Goal: Task Accomplishment & Management: Use online tool/utility

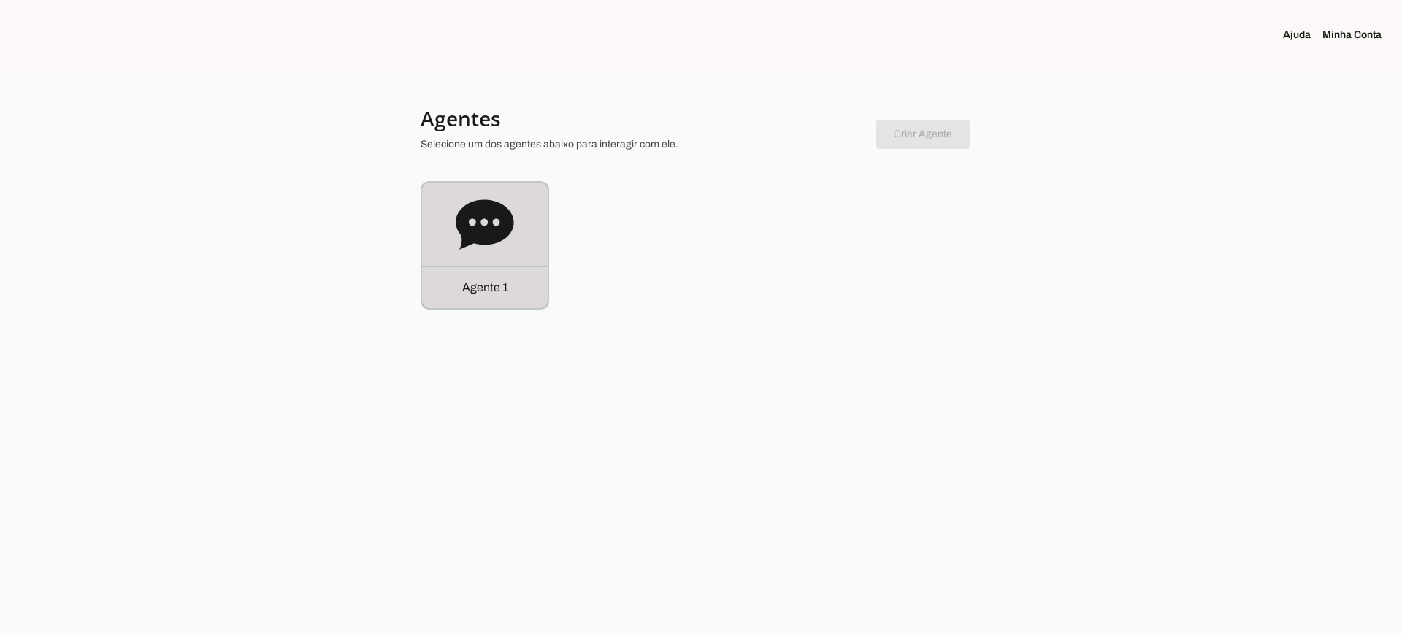
click at [505, 224] on icon at bounding box center [485, 224] width 58 height 50
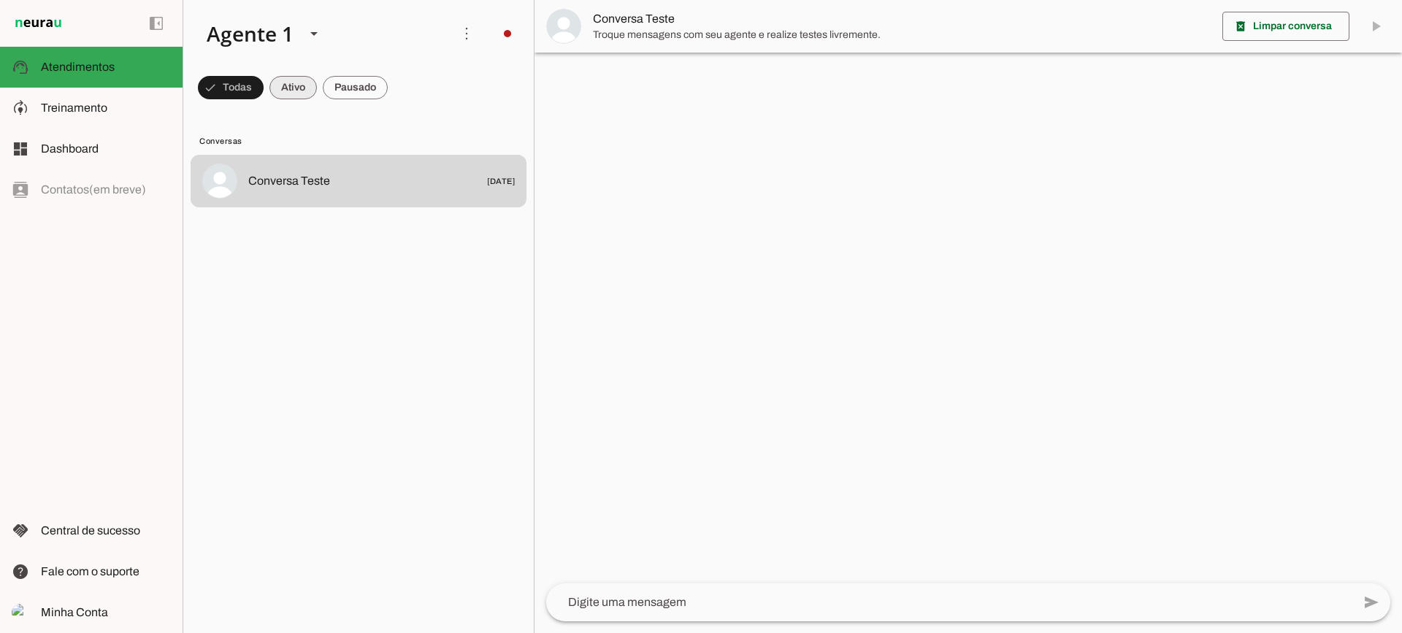
click at [264, 90] on span at bounding box center [231, 87] width 66 height 35
click at [250, 80] on span at bounding box center [224, 87] width 53 height 35
click at [250, 91] on span at bounding box center [224, 87] width 53 height 35
click at [250, 98] on span at bounding box center [224, 87] width 53 height 35
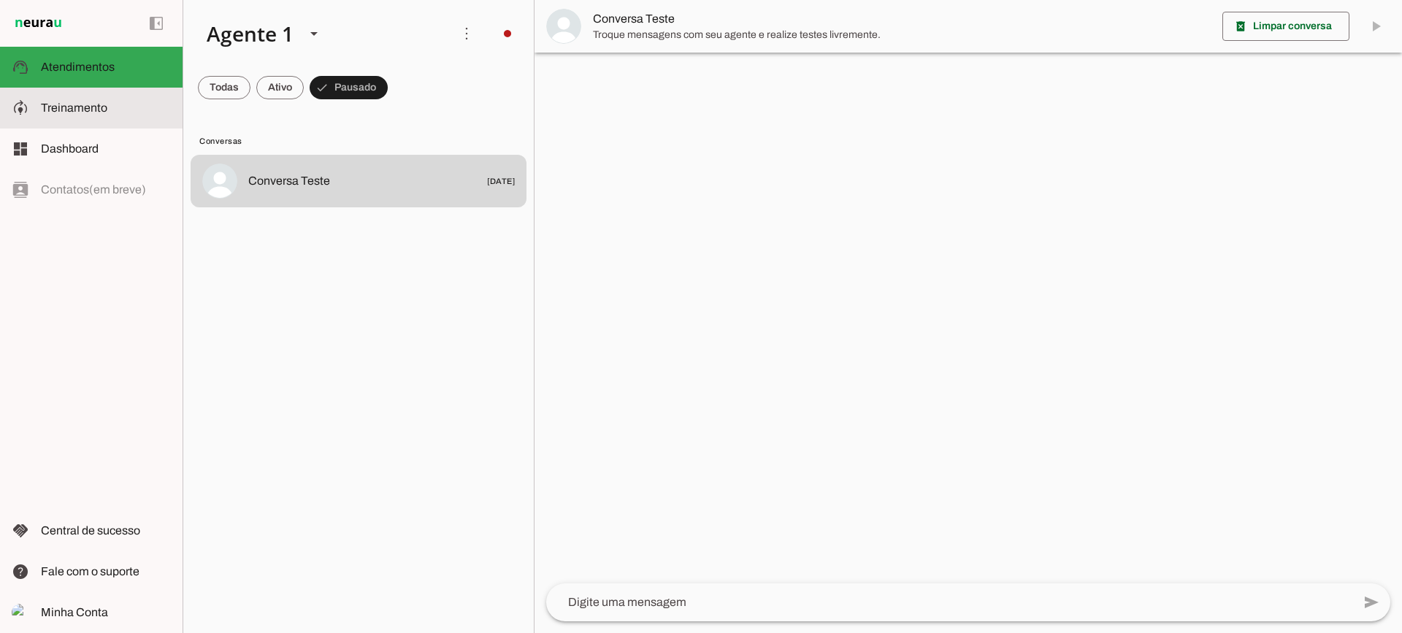
click at [102, 104] on span "Treinamento" at bounding box center [74, 108] width 66 height 12
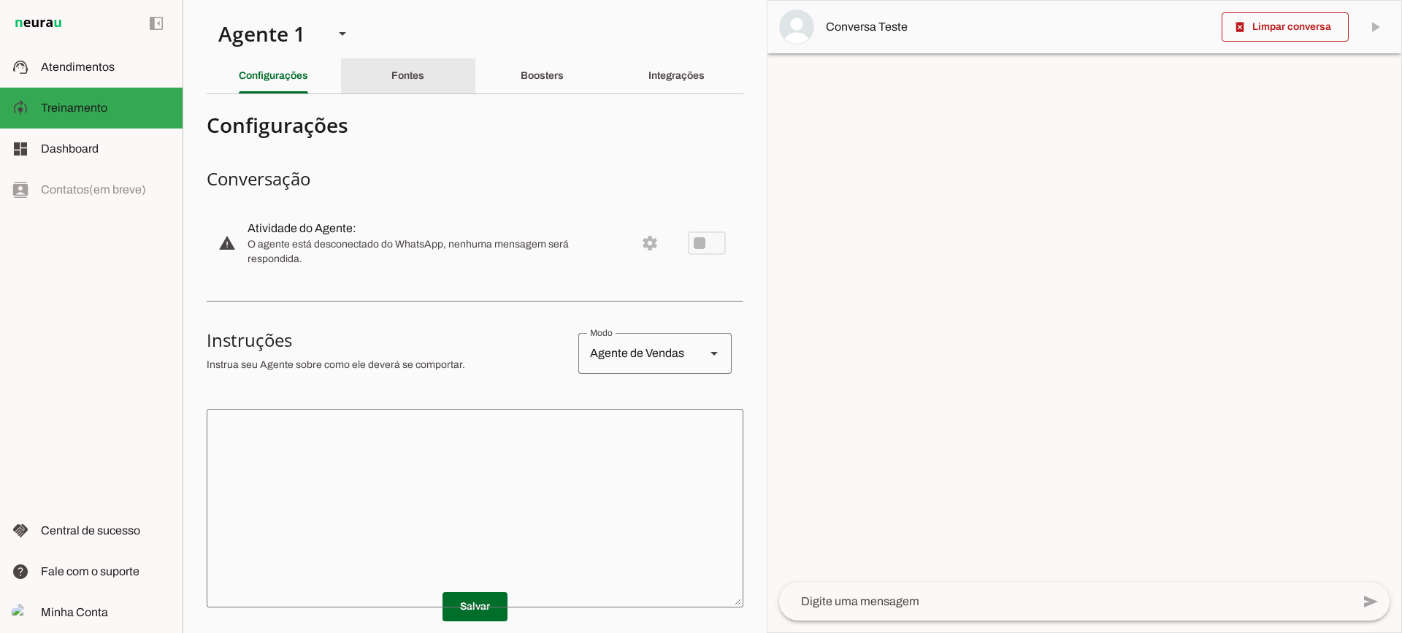
click at [420, 90] on div "Fontes" at bounding box center [407, 75] width 33 height 35
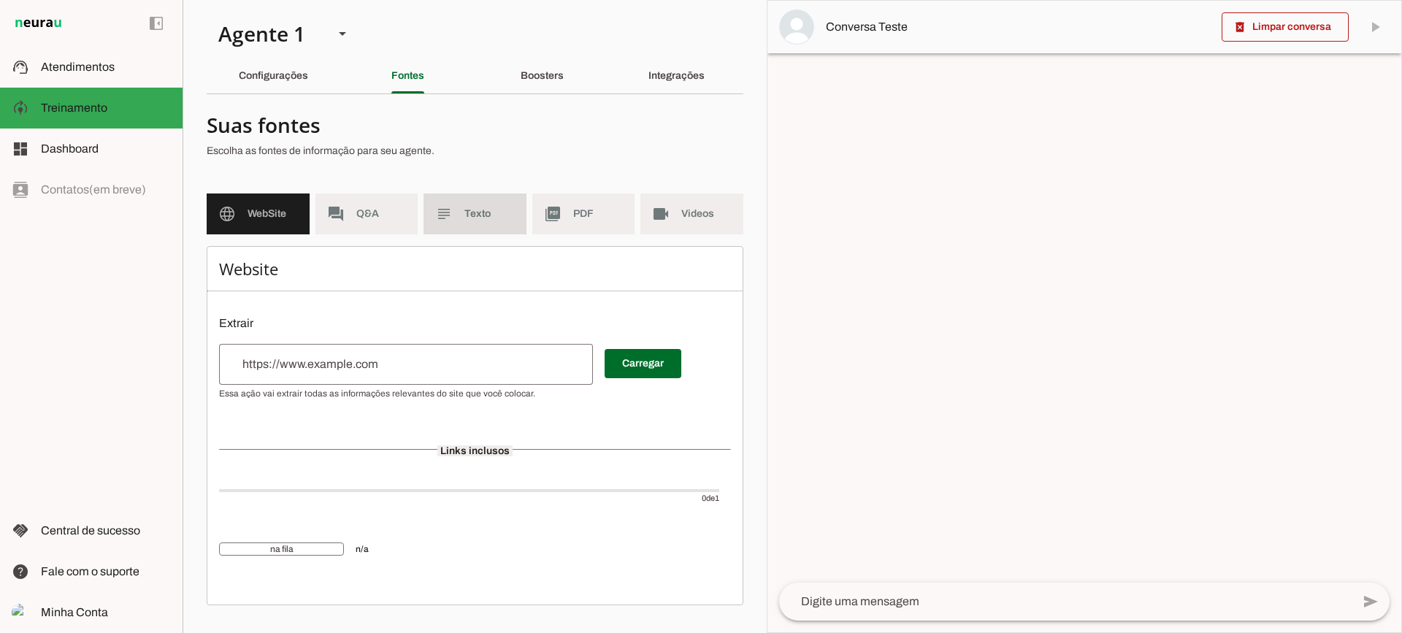
click at [476, 215] on span "Texto" at bounding box center [489, 214] width 50 height 15
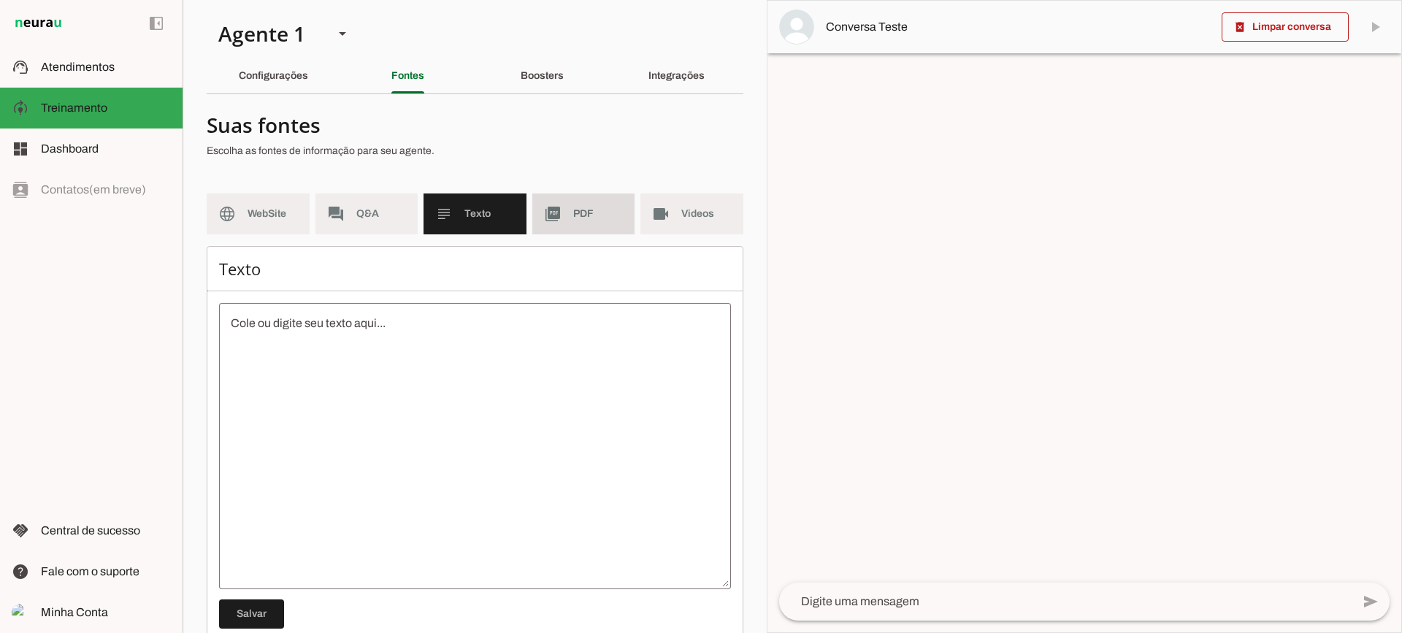
click at [578, 219] on span "PDF" at bounding box center [598, 214] width 50 height 15
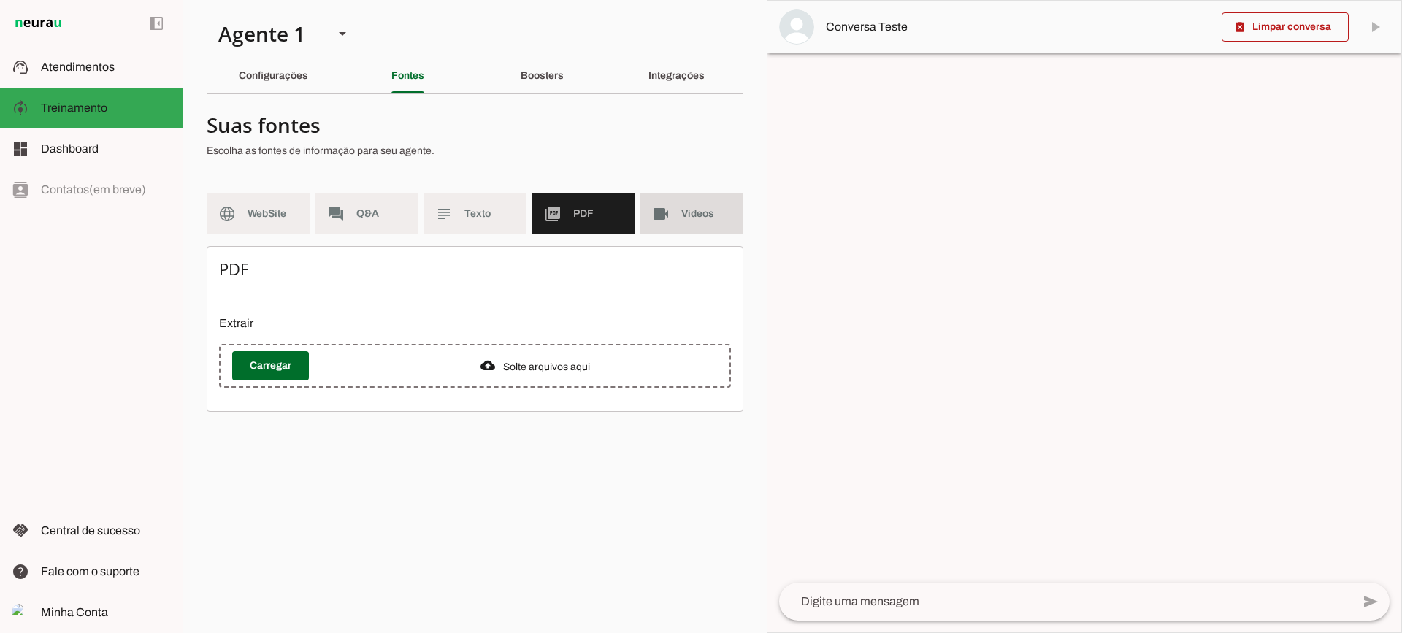
drag, startPoint x: 687, startPoint y: 215, endPoint x: 543, endPoint y: 26, distance: 237.1
click at [685, 213] on span "Videos" at bounding box center [706, 214] width 50 height 15
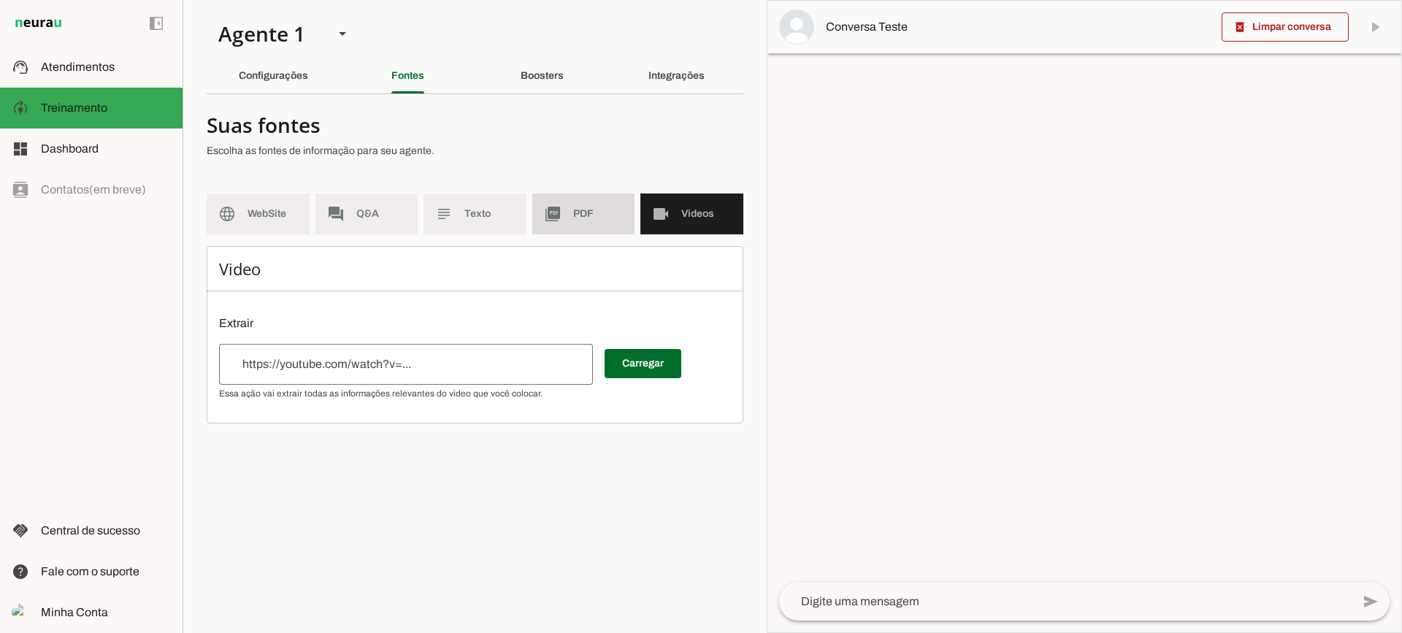
click at [595, 225] on md-item "picture_as_pdf PDF" at bounding box center [583, 214] width 103 height 41
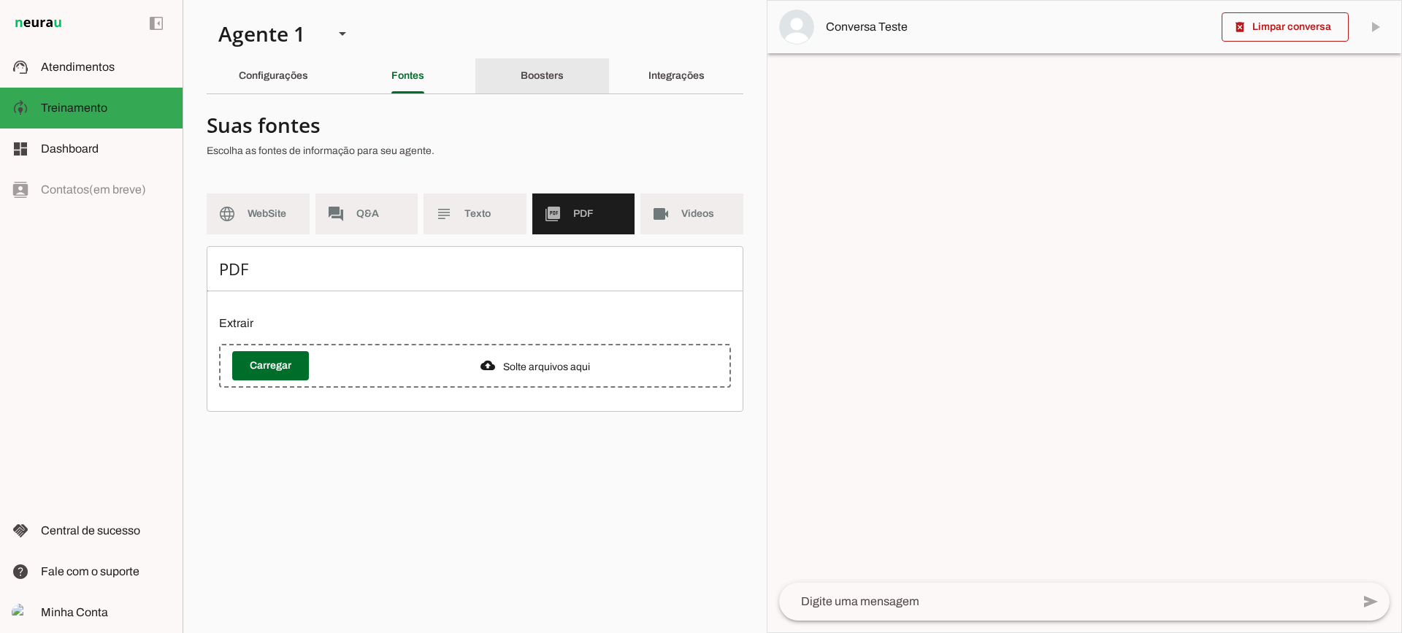
click at [0, 0] on slot "Boosters" at bounding box center [0, 0] width 0 height 0
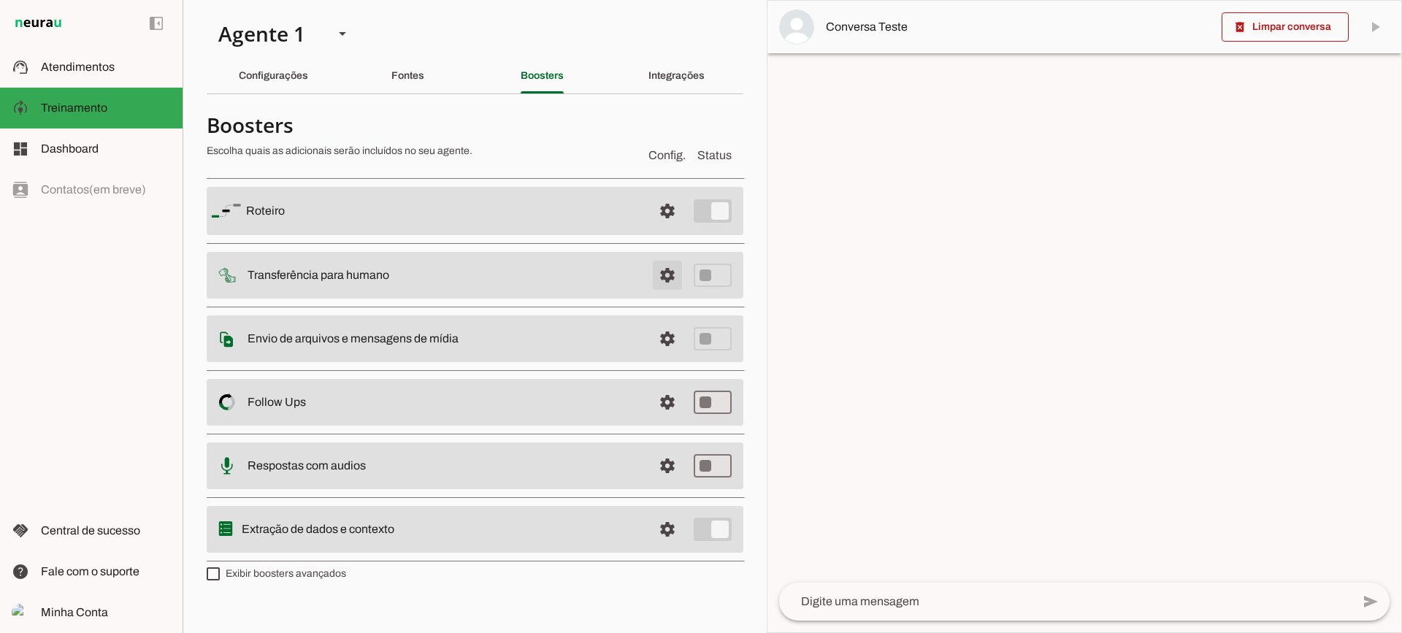
click at [658, 229] on span at bounding box center [667, 211] width 35 height 35
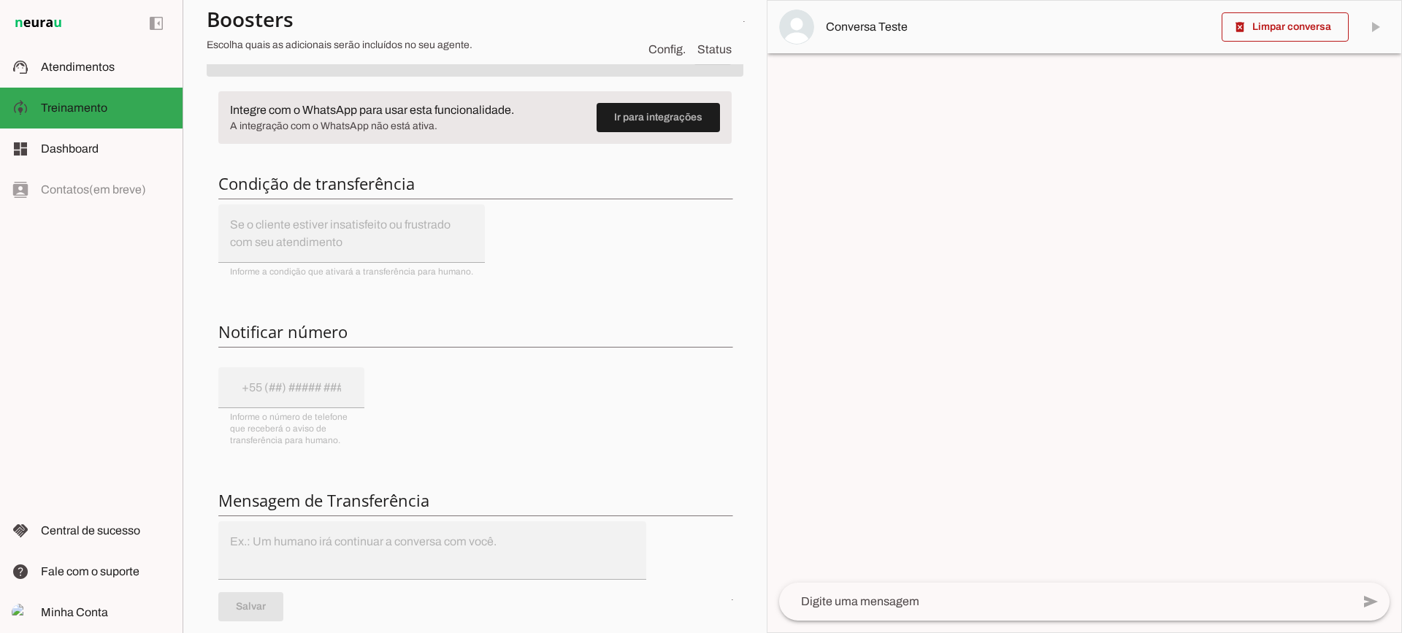
scroll to position [146, 0]
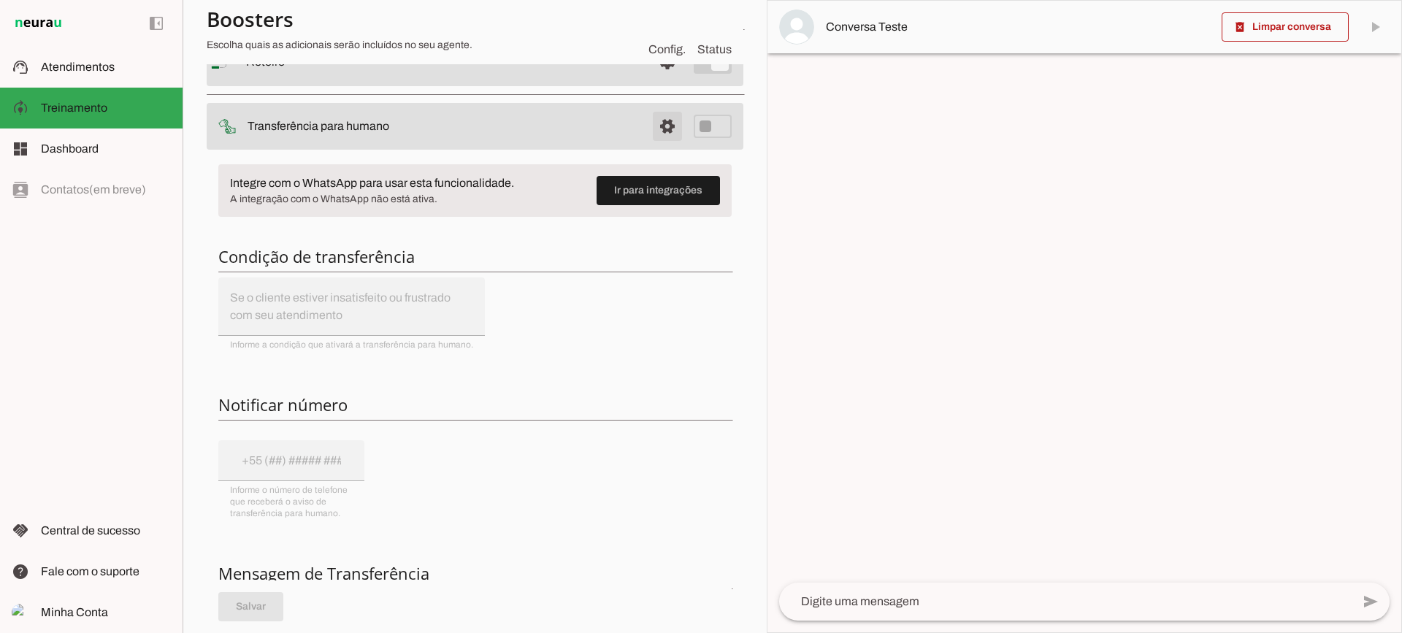
click at [650, 80] on span at bounding box center [667, 62] width 35 height 35
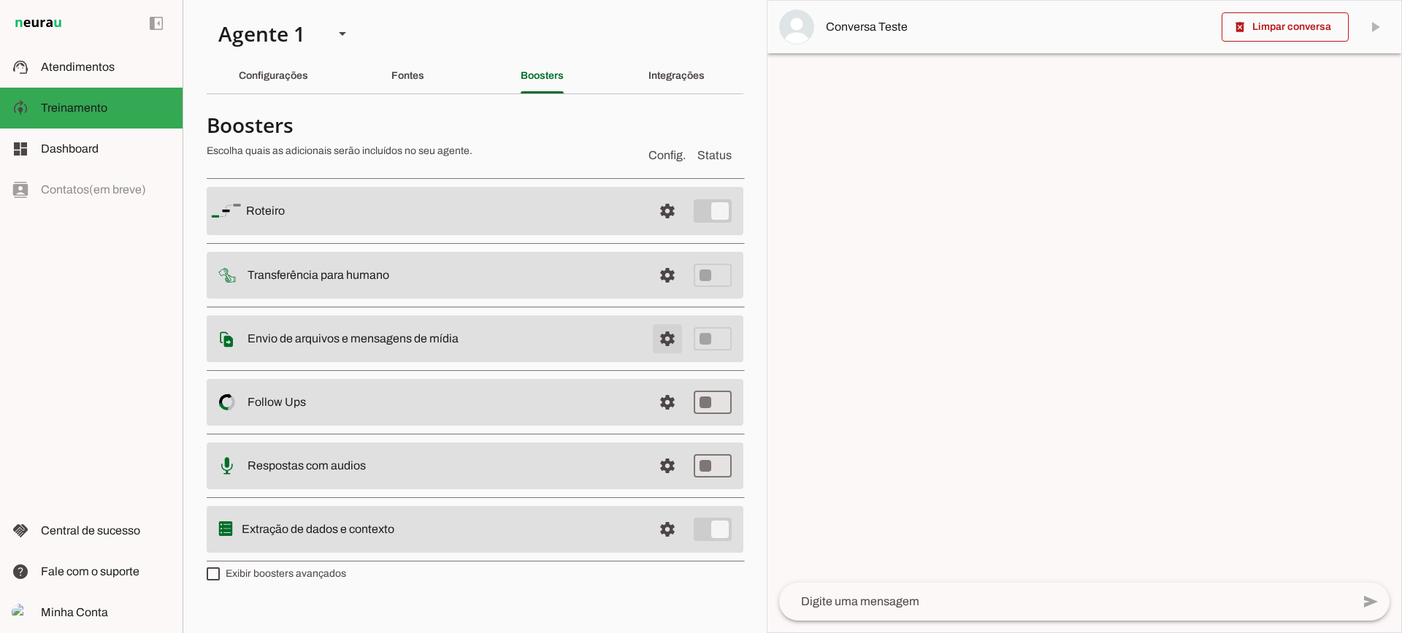
click at [660, 229] on span at bounding box center [667, 211] width 35 height 35
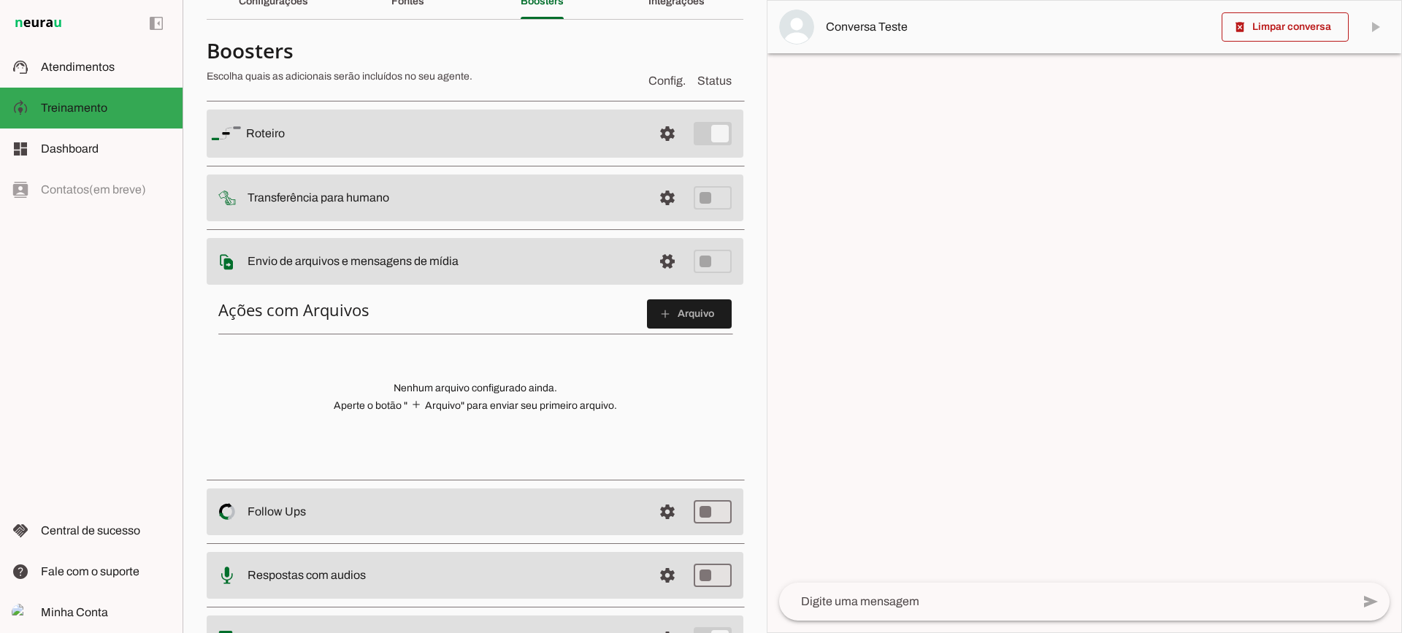
scroll to position [146, 0]
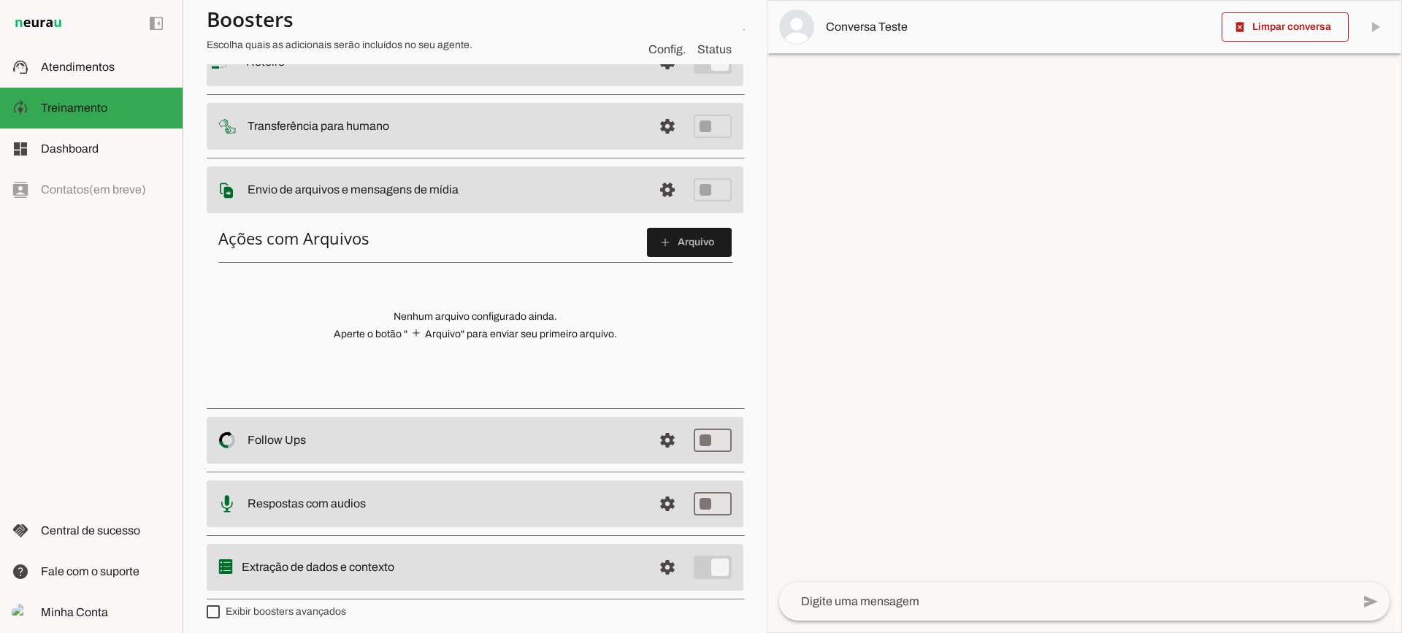
click at [705, 250] on span at bounding box center [689, 242] width 85 height 35
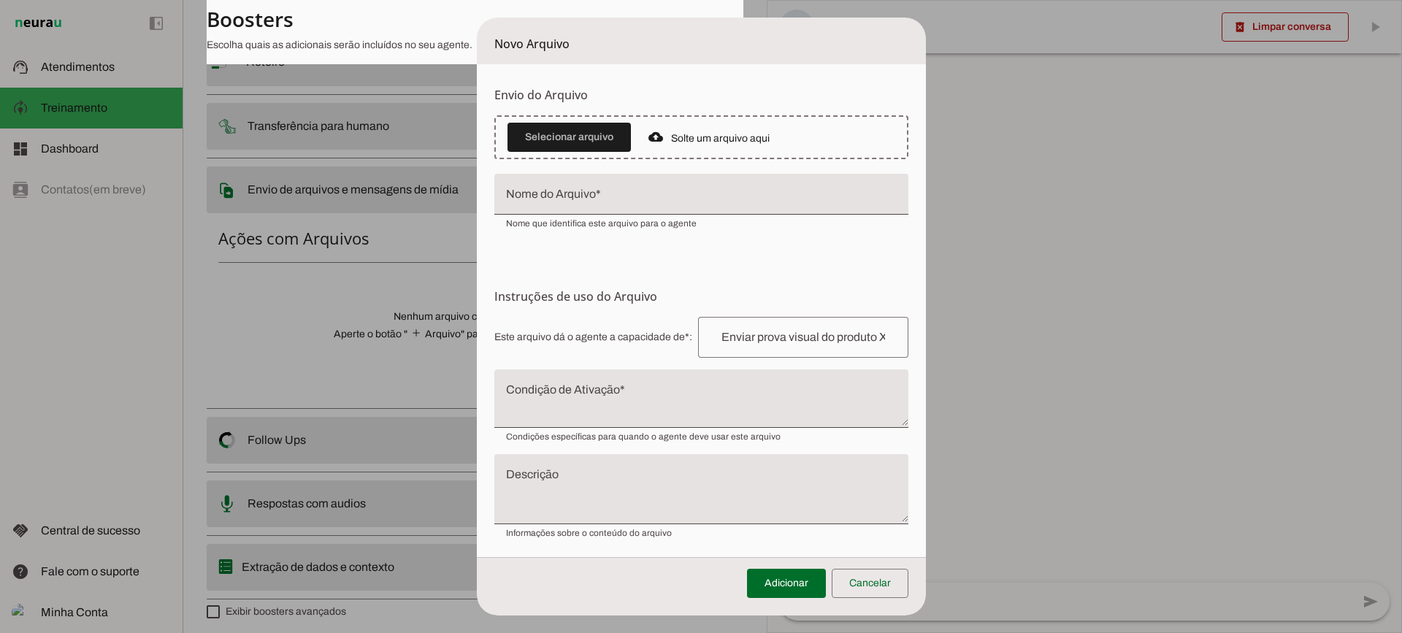
click at [607, 416] on textarea "Condição de Ativação" at bounding box center [701, 404] width 414 height 35
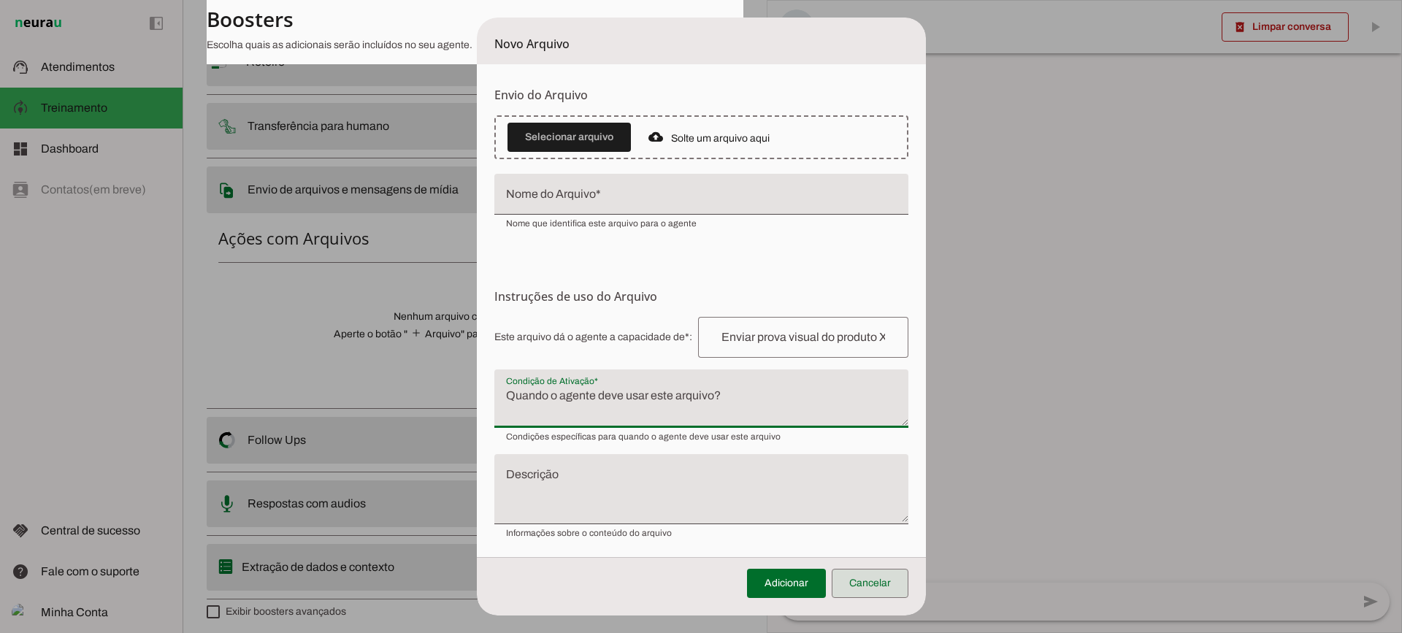
click at [875, 586] on span at bounding box center [870, 583] width 77 height 35
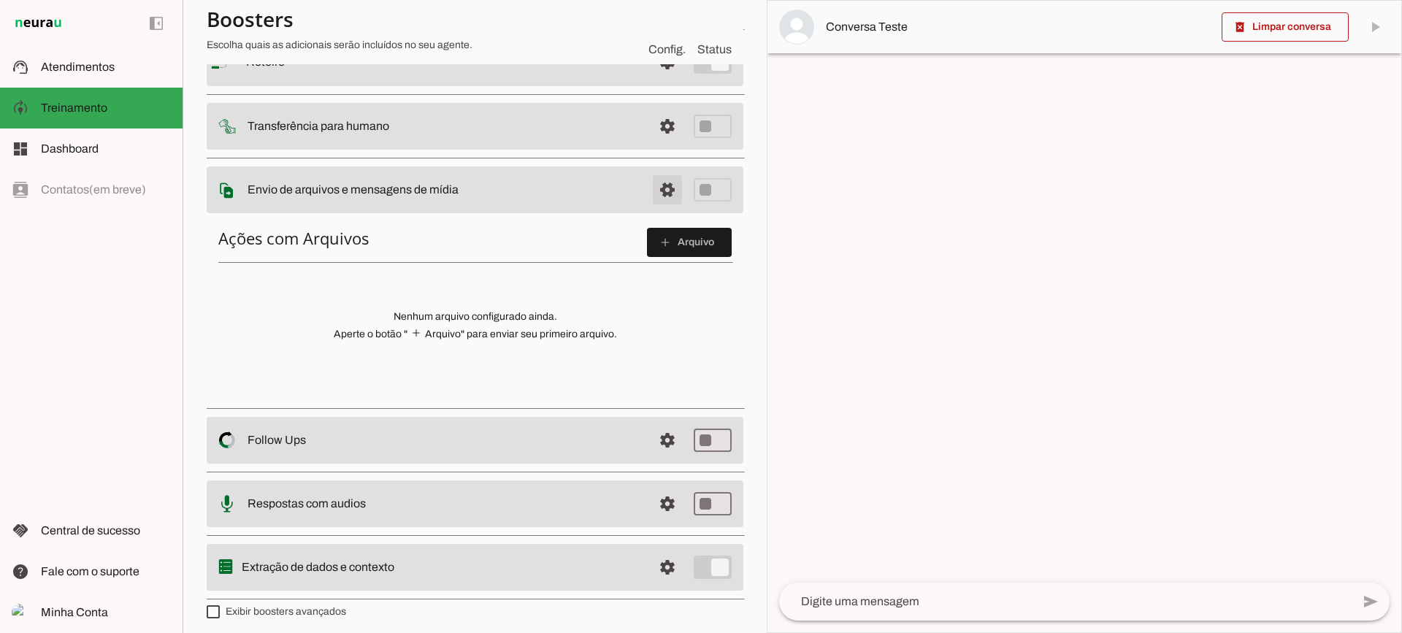
click at [651, 80] on span at bounding box center [667, 62] width 35 height 35
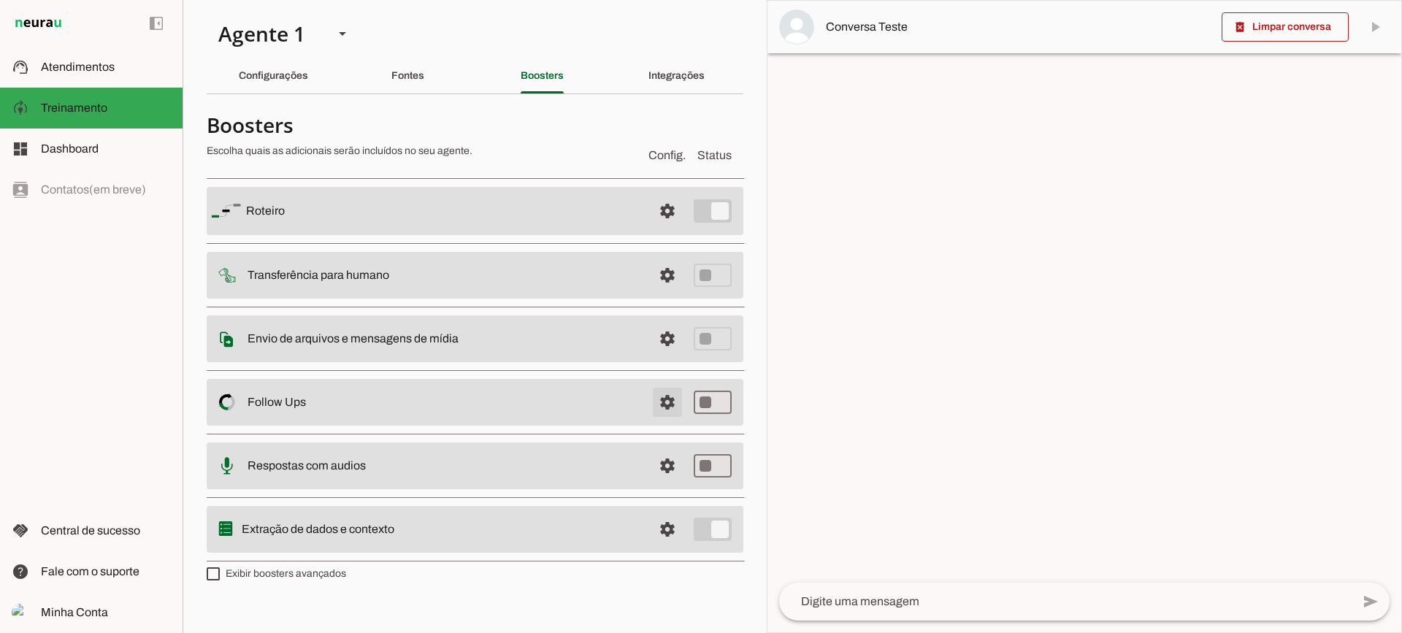
click at [663, 229] on span at bounding box center [667, 211] width 35 height 35
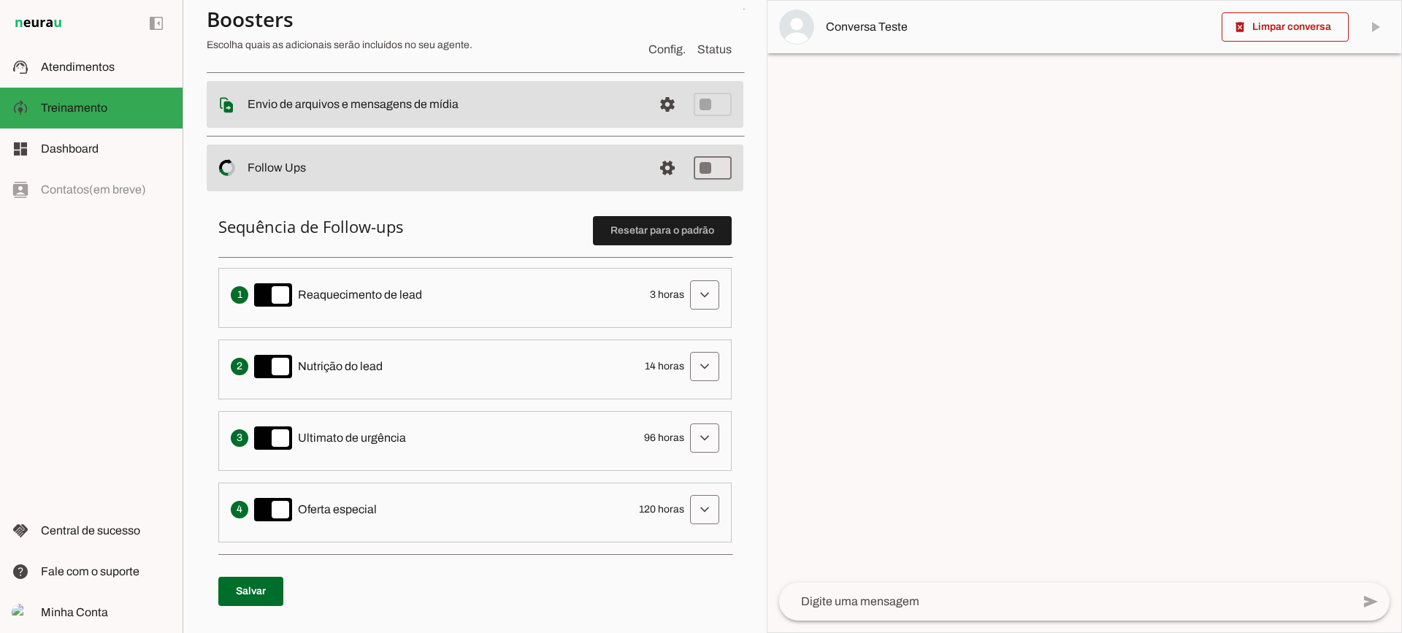
scroll to position [292, 0]
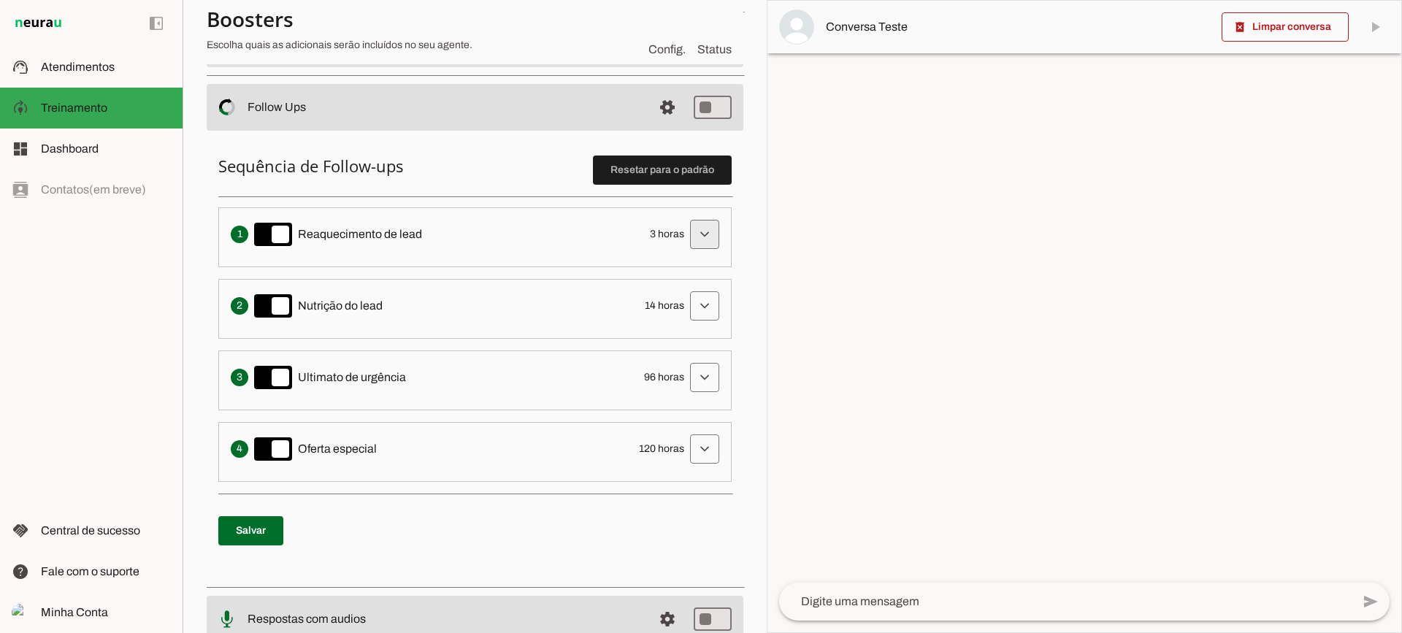
click at [690, 234] on span at bounding box center [704, 234] width 35 height 35
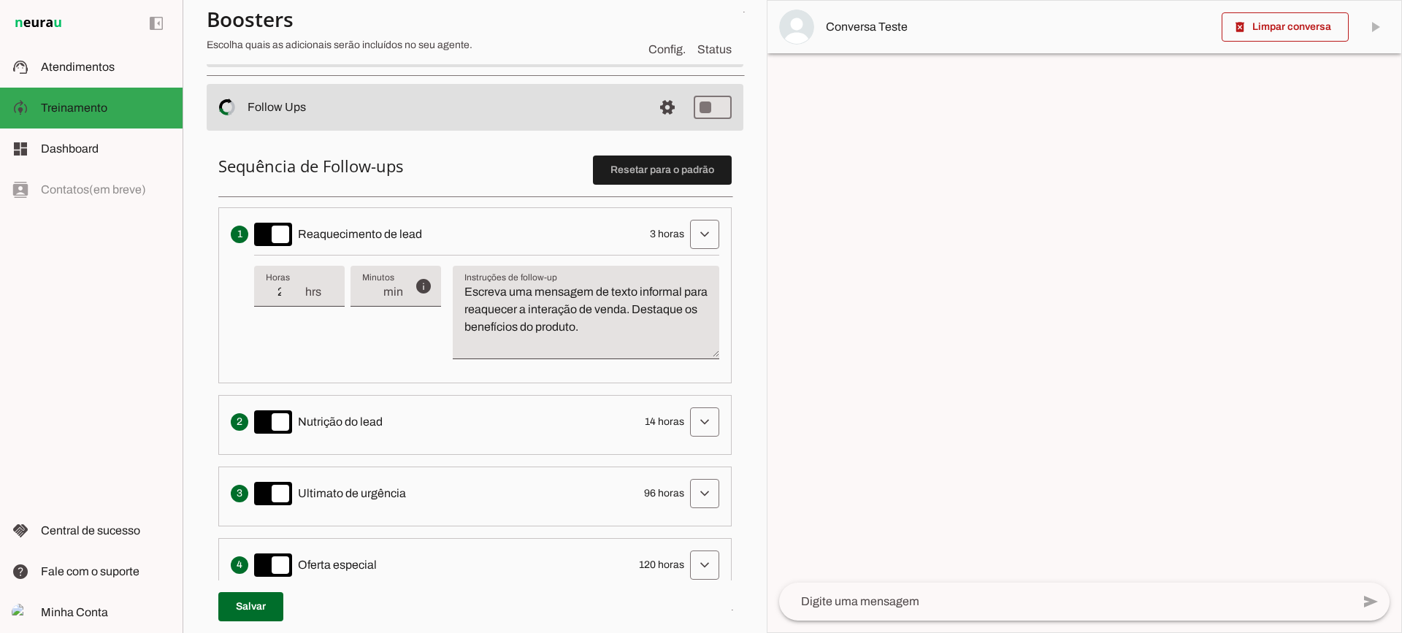
type input "2"
type md-filled-text-field "2"
click at [296, 298] on input "2" at bounding box center [285, 292] width 38 height 18
type input "1"
type md-filled-text-field "1"
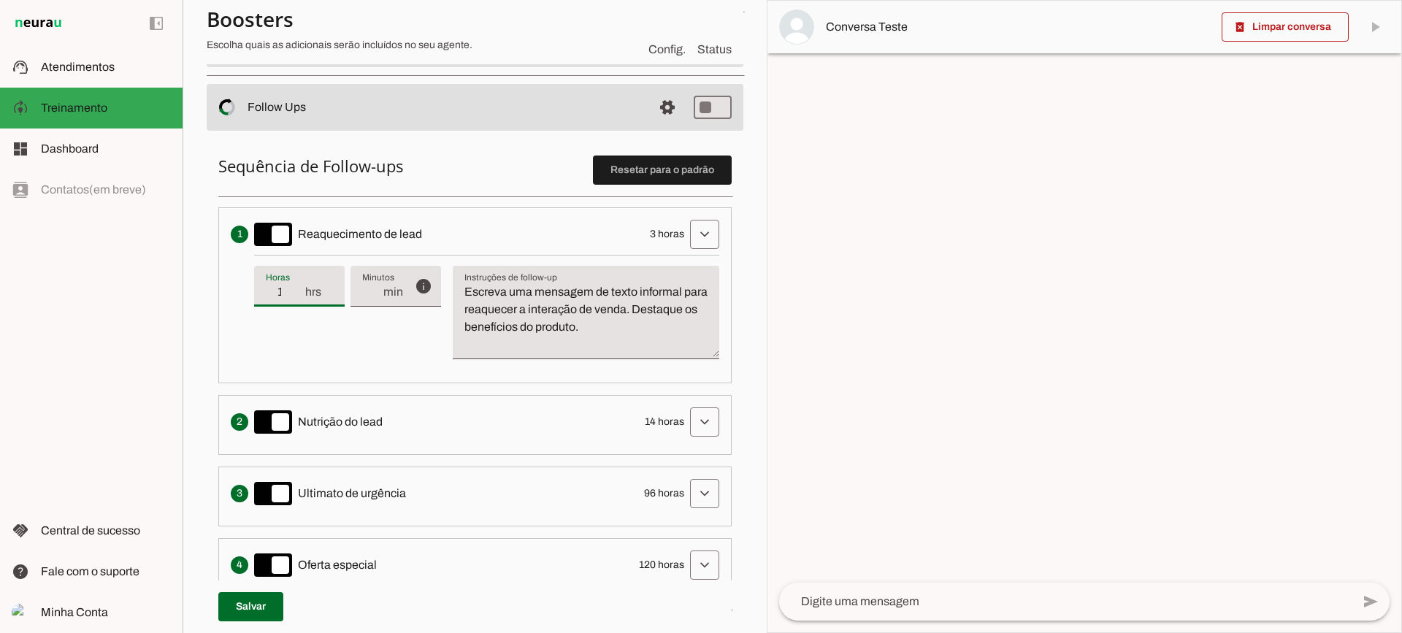
click at [296, 298] on input "1" at bounding box center [285, 292] width 38 height 18
type input "2"
type md-filled-text-field "2"
click at [297, 288] on input "2" at bounding box center [285, 292] width 38 height 18
type input "3"
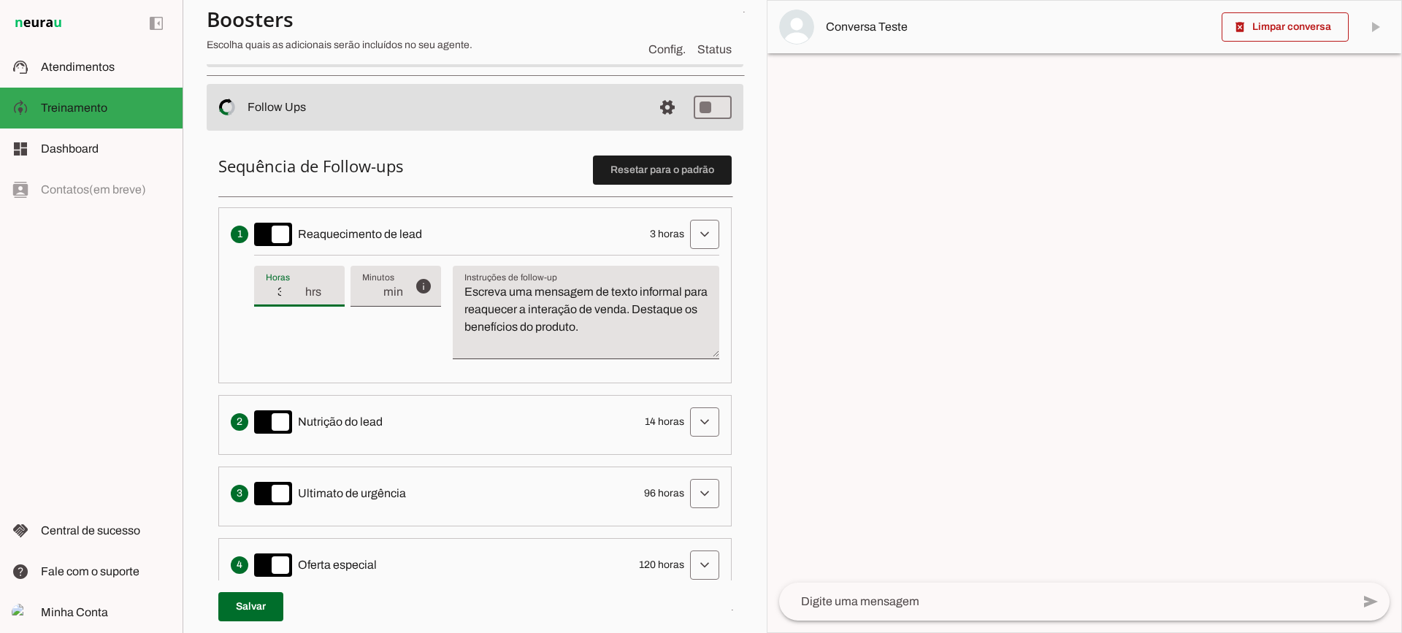
type md-filled-text-field "3"
click at [297, 288] on input "3" at bounding box center [285, 292] width 38 height 18
type input "4"
type md-filled-text-field "4"
click at [297, 288] on input "4" at bounding box center [285, 292] width 38 height 18
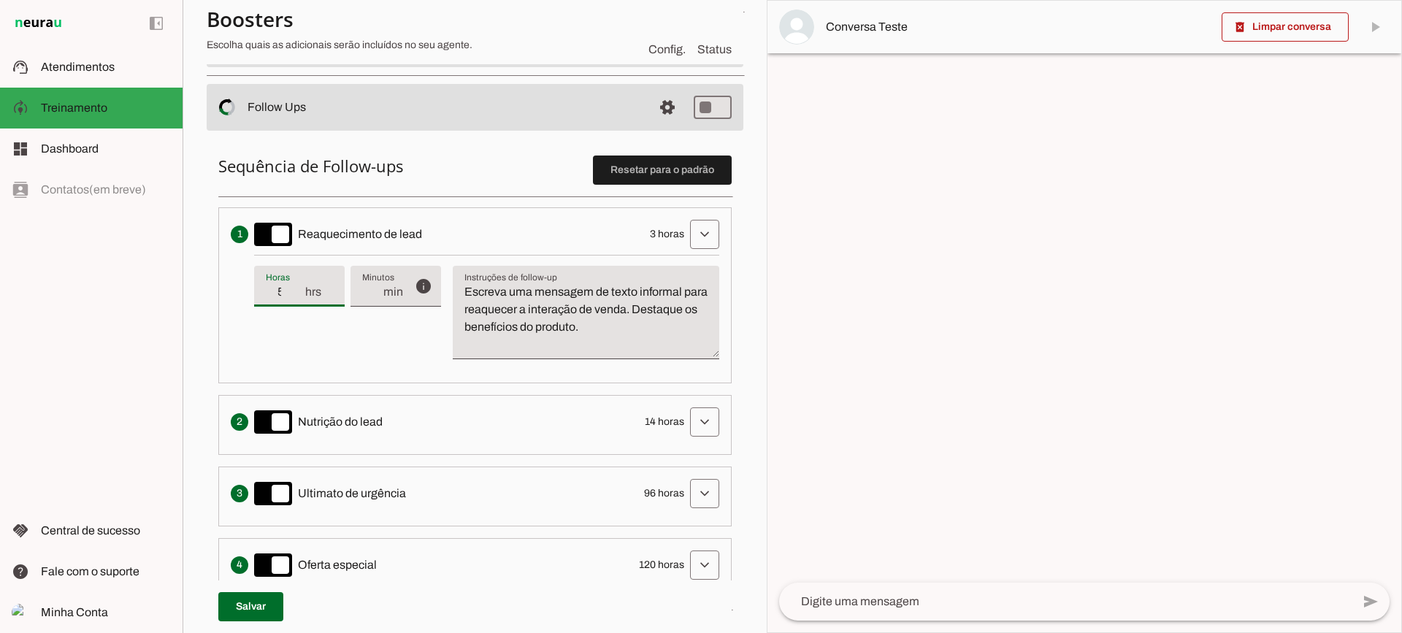
type input "5"
type md-filled-text-field "5"
click at [297, 288] on input "5" at bounding box center [285, 292] width 38 height 18
type input "6"
type md-filled-text-field "6"
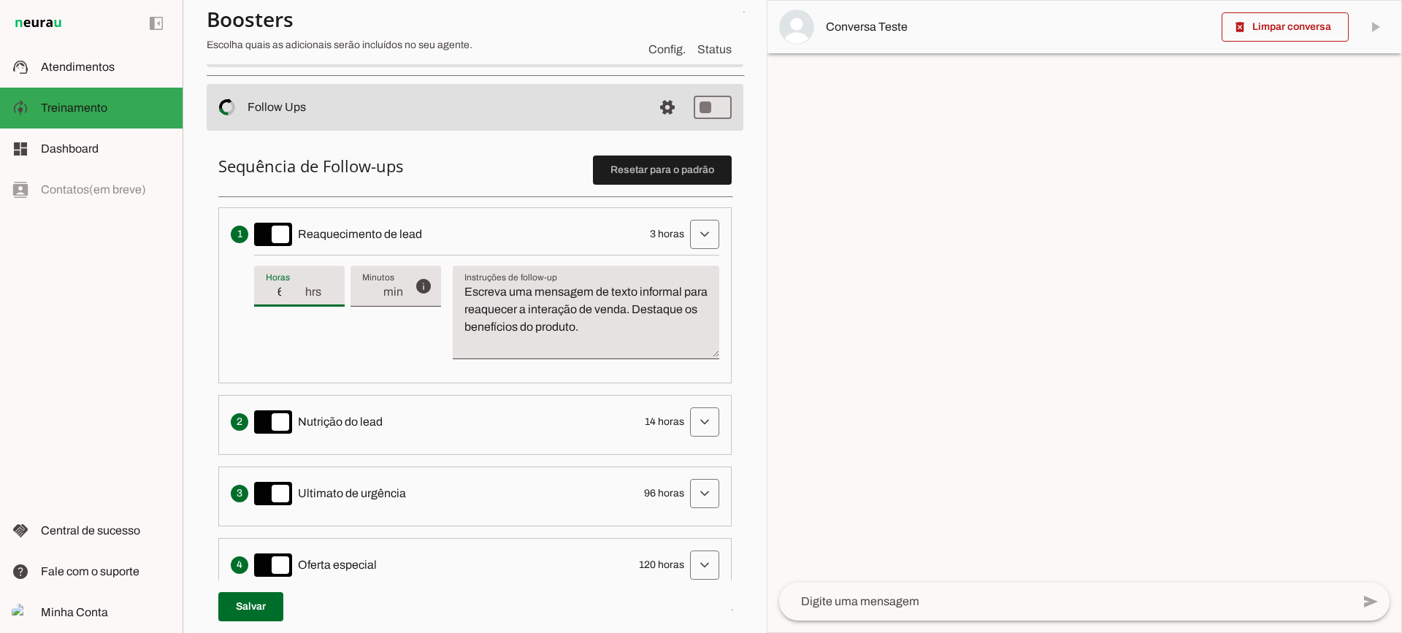
click at [297, 288] on input "6" at bounding box center [285, 292] width 38 height 18
type input "7"
type md-filled-text-field "7"
click at [297, 288] on input "7" at bounding box center [285, 292] width 38 height 18
type input "6"
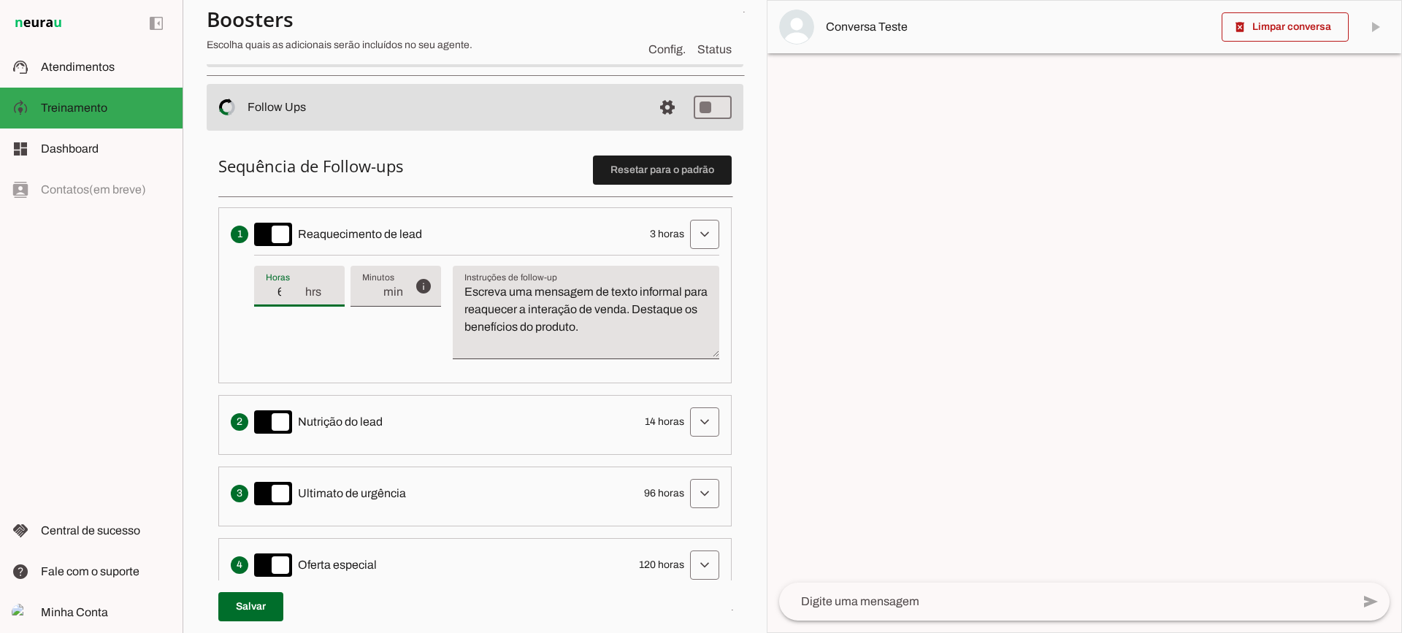
type md-filled-text-field "6"
click at [298, 299] on input "6" at bounding box center [285, 292] width 38 height 18
type input "5"
type md-filled-text-field "5"
click at [298, 299] on input "5" at bounding box center [285, 292] width 38 height 18
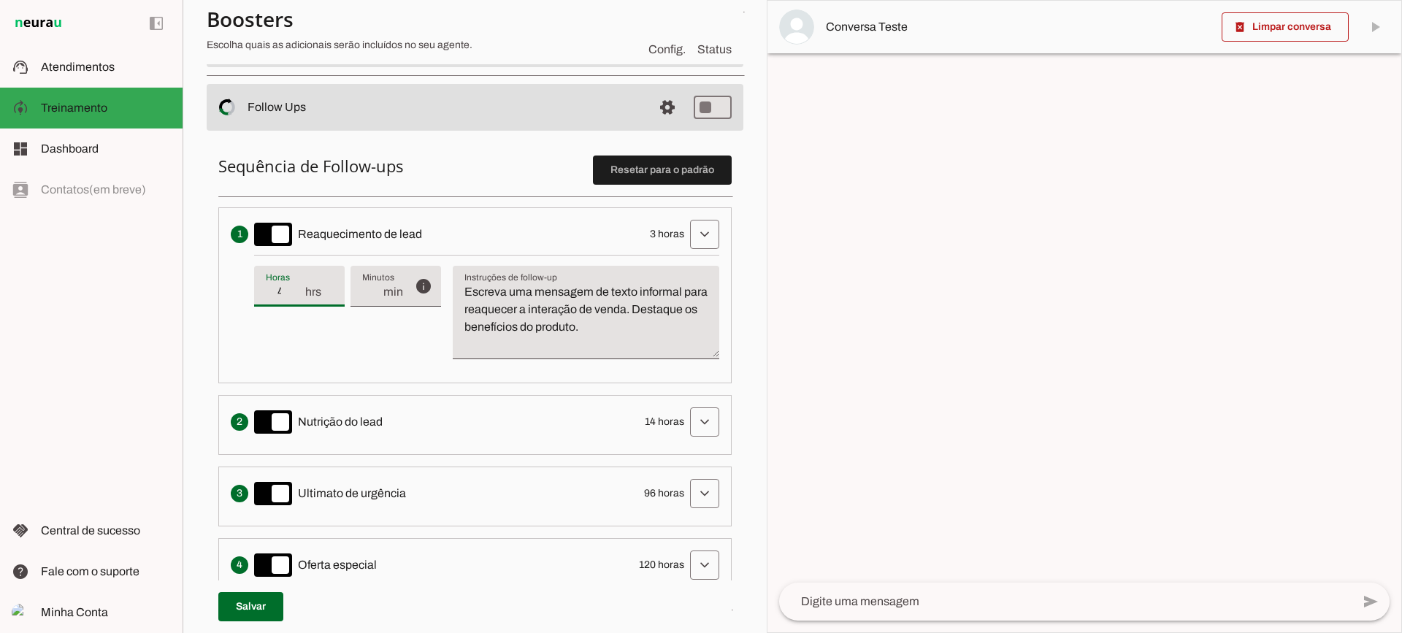
type input "4"
type md-filled-text-field "4"
click at [298, 299] on input "4" at bounding box center [285, 292] width 38 height 18
type input "3"
type md-filled-text-field "3"
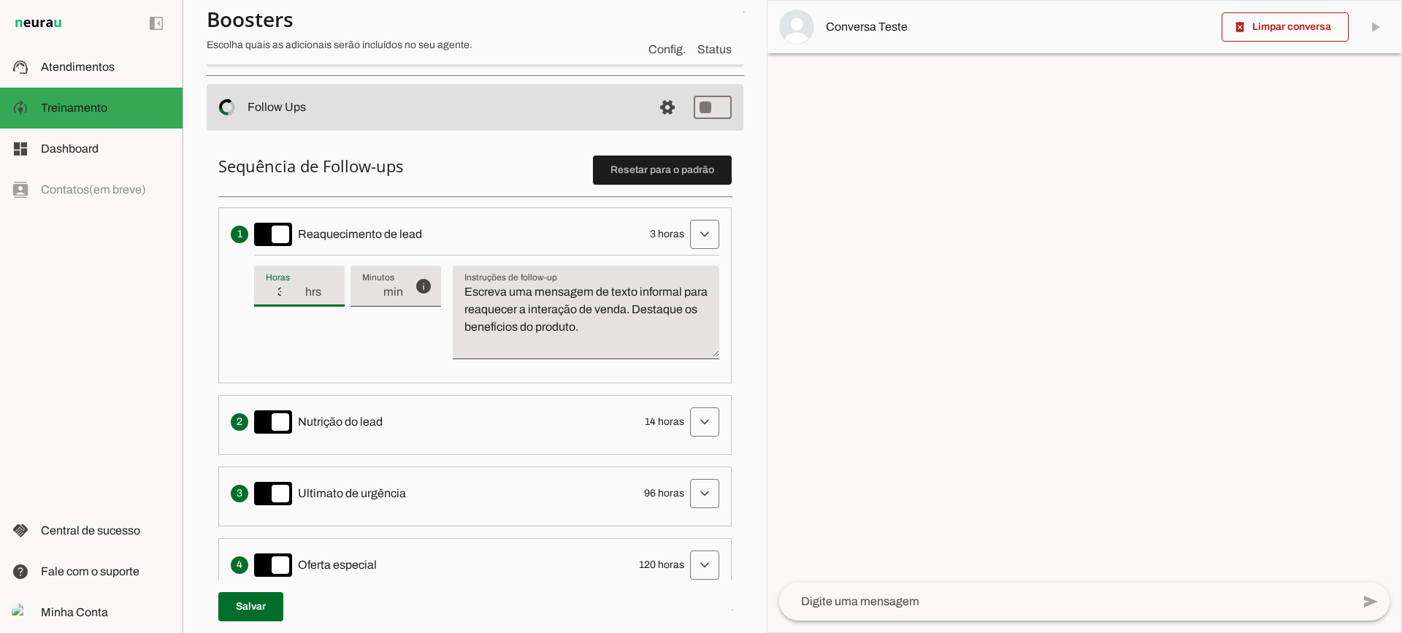
click at [298, 299] on input "3" at bounding box center [285, 292] width 38 height 18
type input "2"
type md-filled-text-field "2"
click at [298, 299] on input "2" at bounding box center [285, 292] width 38 height 18
type input "3"
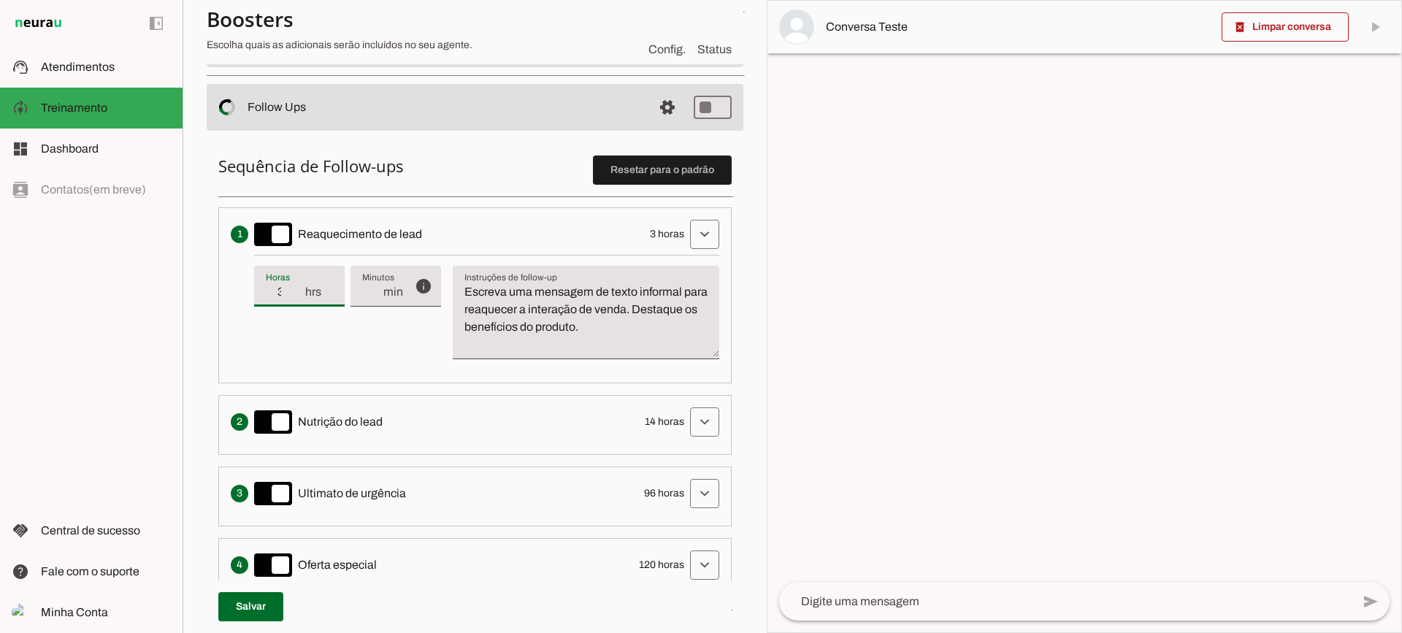
type md-filled-text-field "3"
click at [297, 287] on input "3" at bounding box center [285, 292] width 38 height 18
type input "4"
type md-filled-text-field "4"
click at [297, 287] on input "4" at bounding box center [285, 292] width 38 height 18
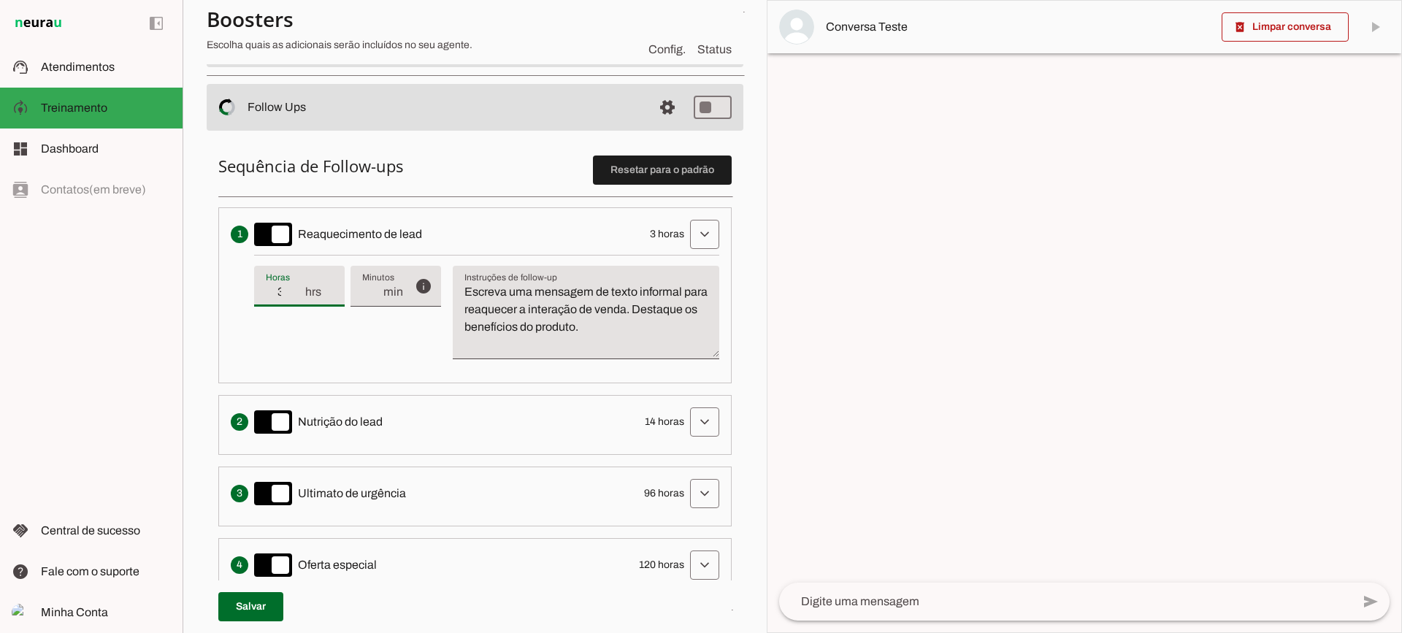
type input "3"
type md-filled-text-field "3"
click at [299, 298] on input "3" at bounding box center [285, 292] width 38 height 18
click at [615, 296] on textarea "Escreva uma mensagem de texto informal para reaquecer a interação de venda. Des…" at bounding box center [586, 318] width 267 height 70
drag, startPoint x: 520, startPoint y: 298, endPoint x: 492, endPoint y: 286, distance: 30.4
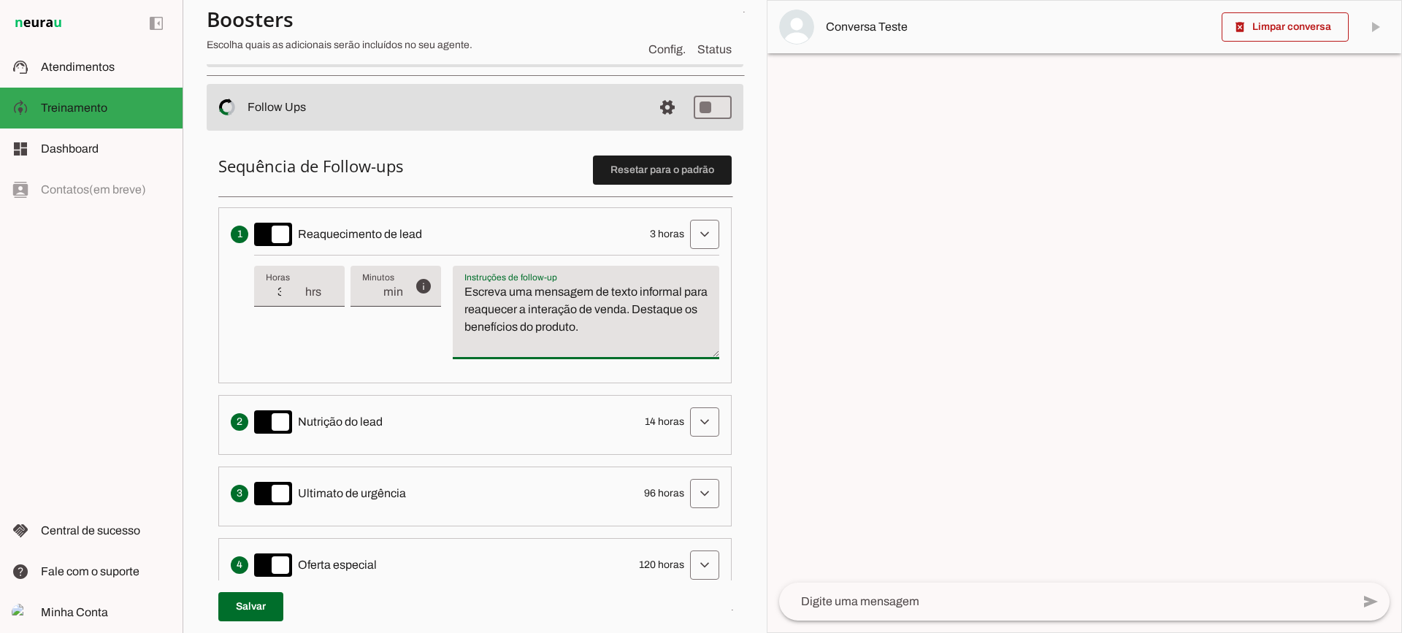
click at [517, 297] on textarea "Escreva uma mensagem de texto informal para reaquecer a interação de venda. Des…" at bounding box center [586, 318] width 267 height 70
click at [488, 284] on textarea "Escreva uma mensagem de texto informal para reaquecer a interação de venda. Des…" at bounding box center [586, 318] width 267 height 70
click at [582, 319] on textarea "Escreva uma mensagem de texto informal para reaquecer a interação de venda. Des…" at bounding box center [586, 318] width 267 height 70
drag, startPoint x: 666, startPoint y: 328, endPoint x: 455, endPoint y: 289, distance: 214.6
click at [455, 289] on textarea "Escreva uma mensagem de texto informal para reaquecer a interação de venda. Des…" at bounding box center [586, 318] width 267 height 70
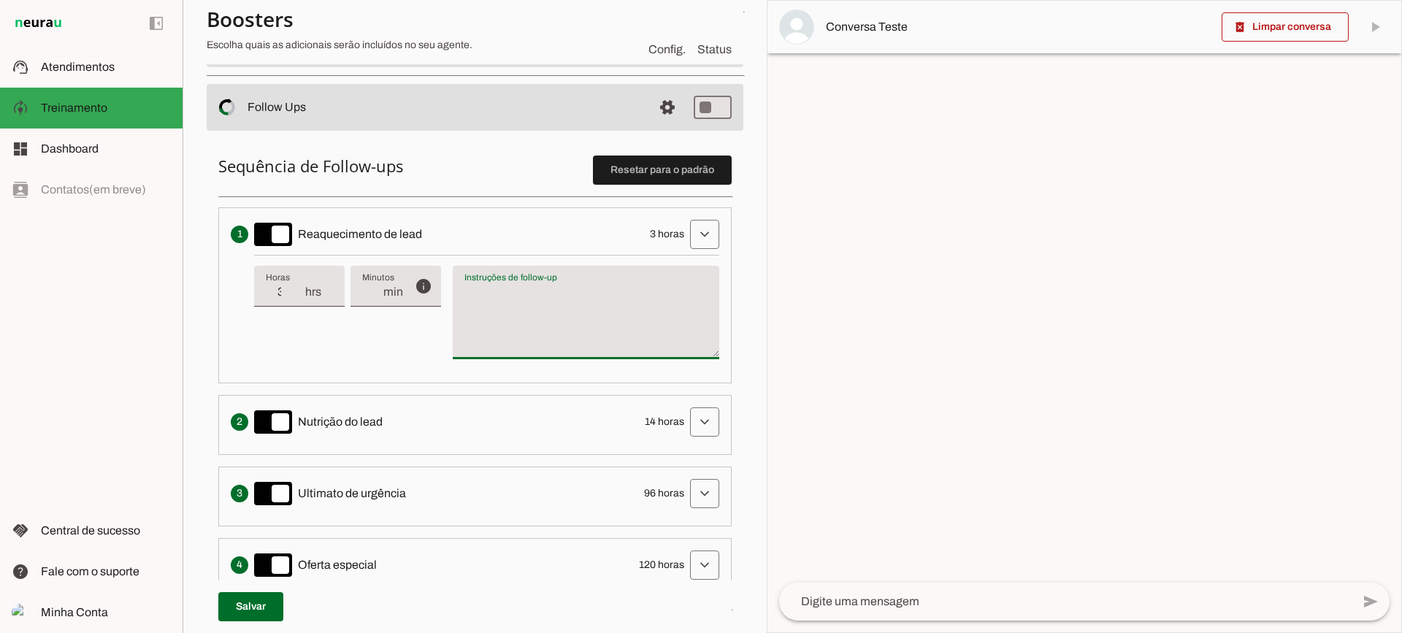
type textarea "Escreva uma mensagem de texto informal para reaquecer a interação de venda. Des…"
click at [509, 311] on textarea "Escreva uma mensagem de texto informal para reaquecer a interação de venda. Des…" at bounding box center [586, 318] width 267 height 70
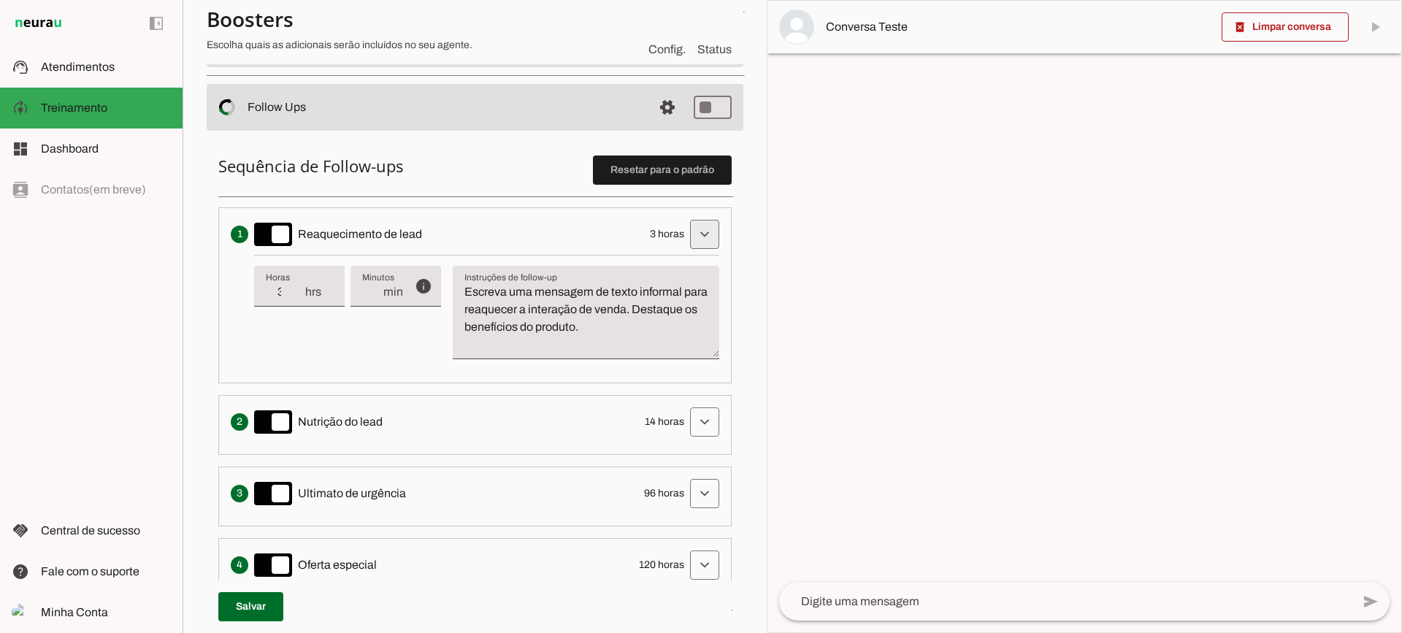
click at [689, 226] on span at bounding box center [704, 234] width 35 height 35
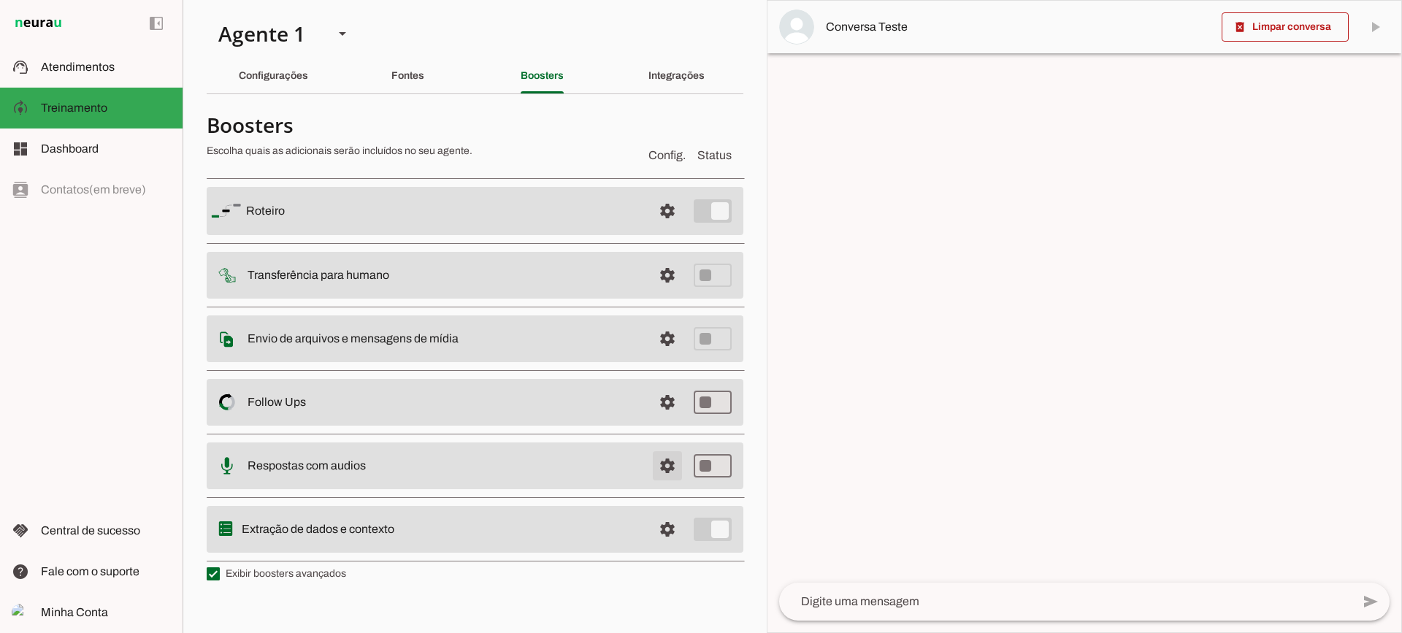
click at [673, 229] on span at bounding box center [667, 211] width 35 height 35
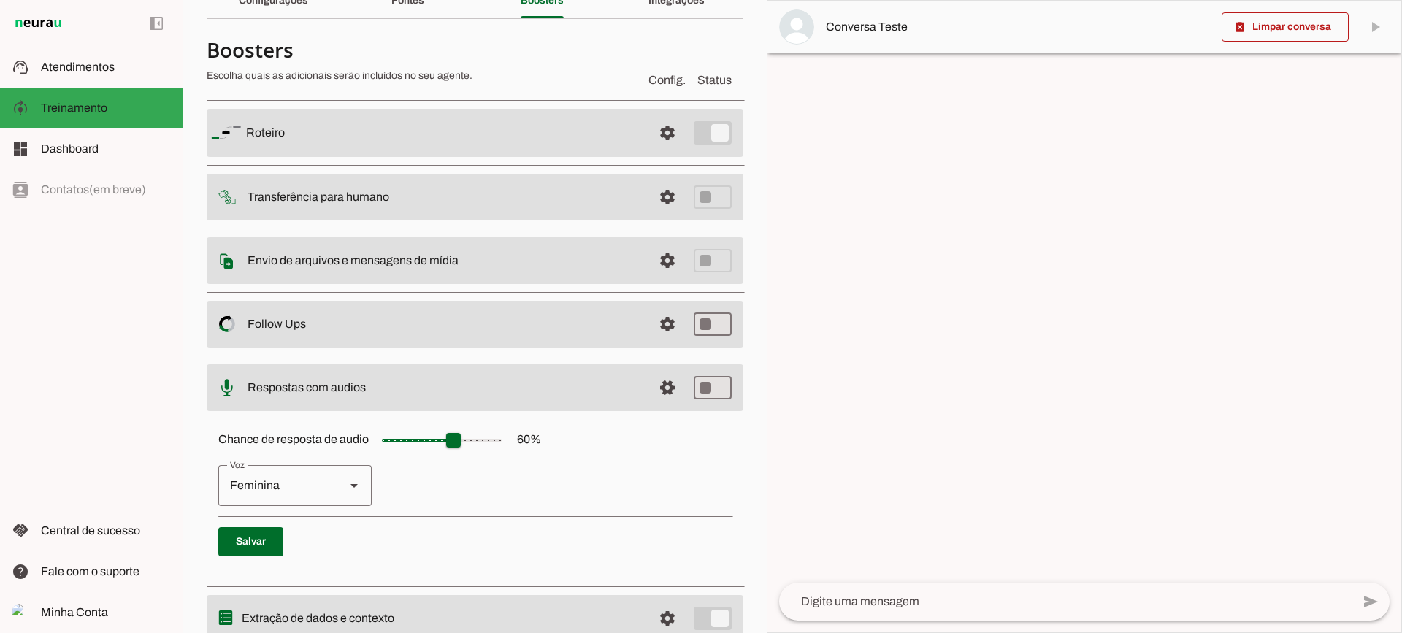
scroll to position [134, 0]
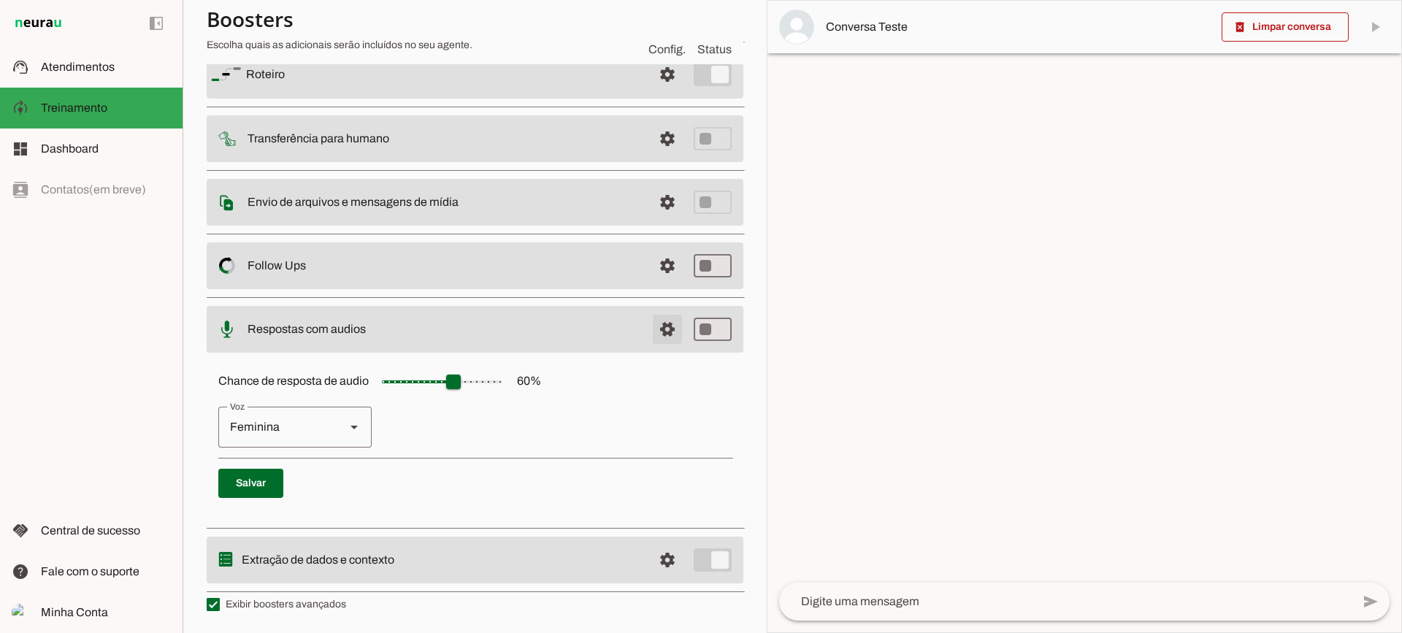
click at [658, 92] on span at bounding box center [667, 74] width 35 height 35
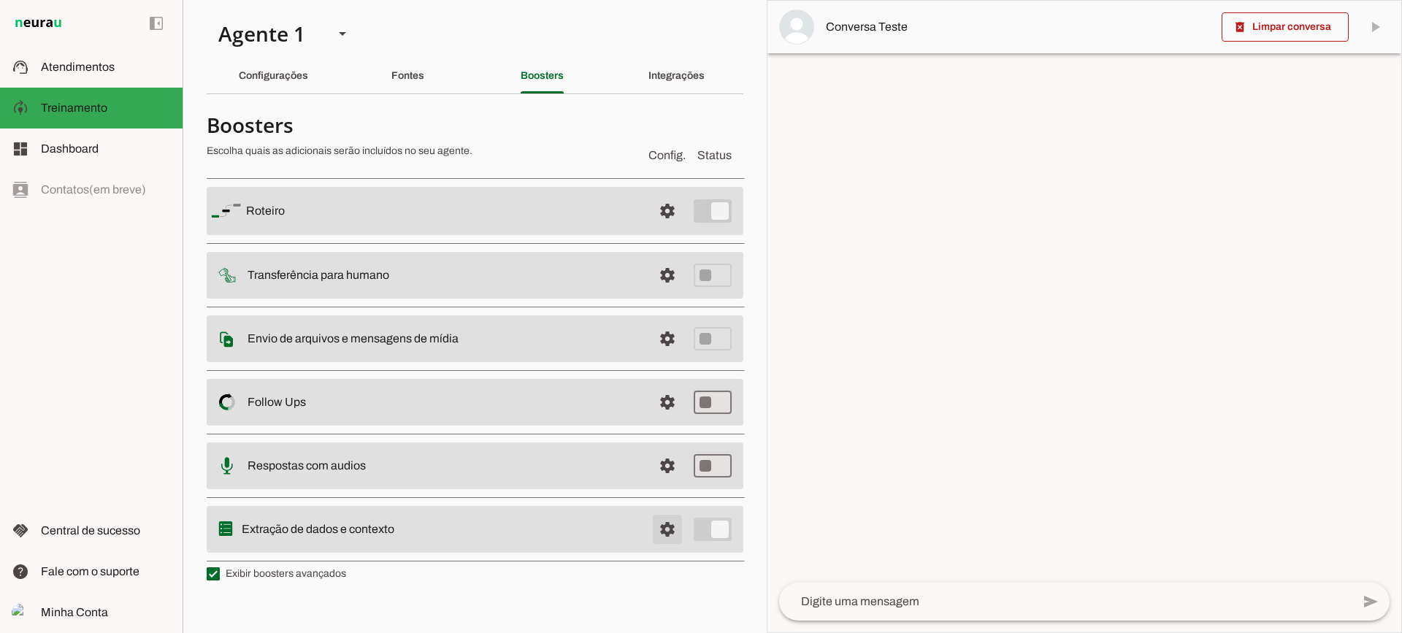
click at [662, 229] on span at bounding box center [667, 211] width 35 height 35
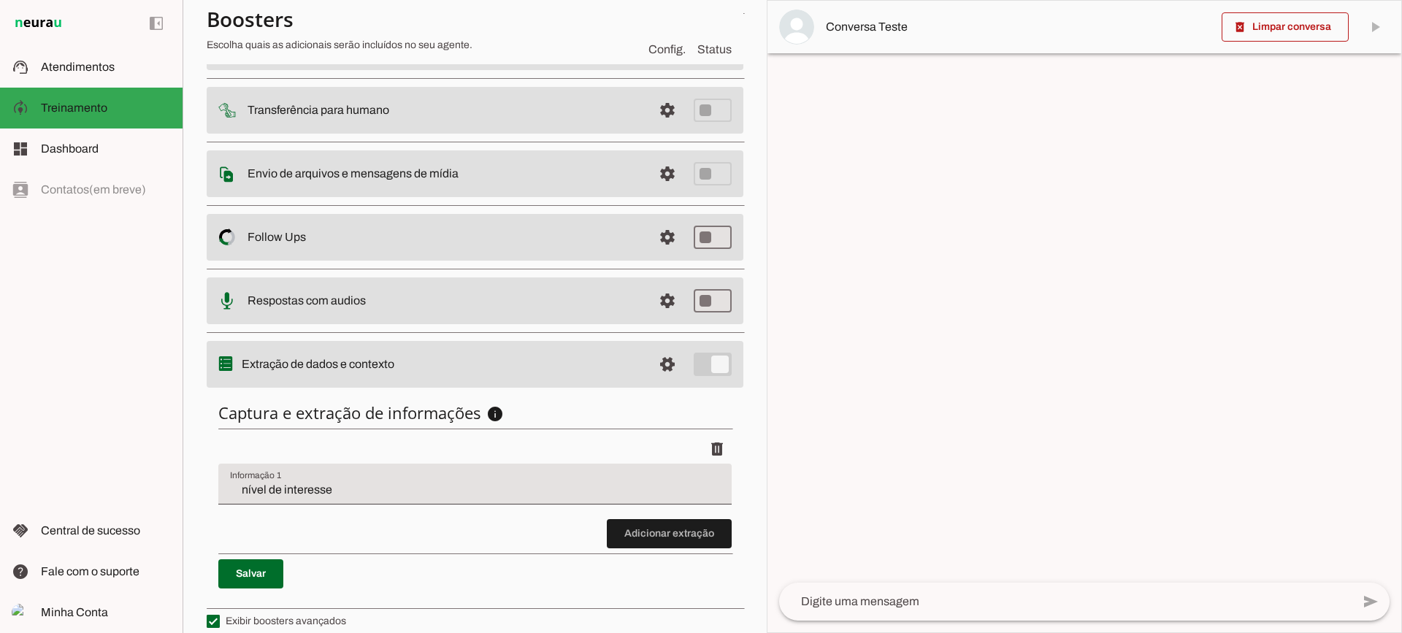
scroll to position [179, 0]
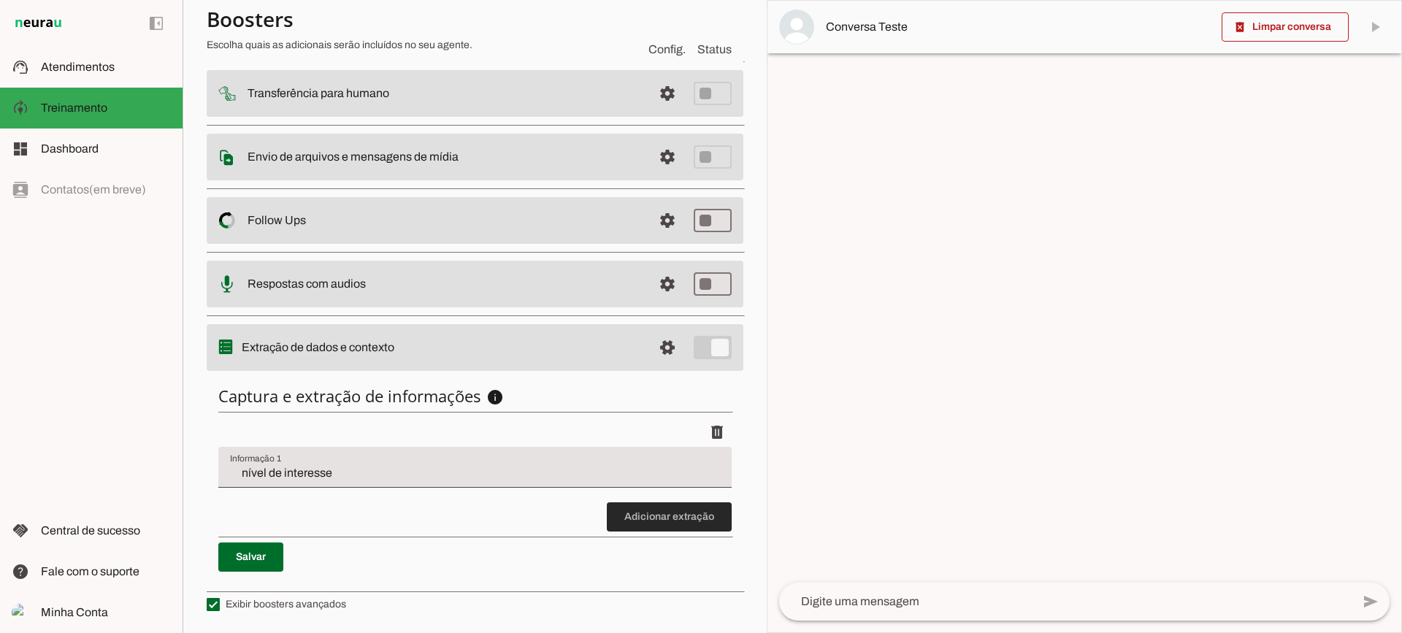
click at [676, 508] on span at bounding box center [669, 517] width 125 height 35
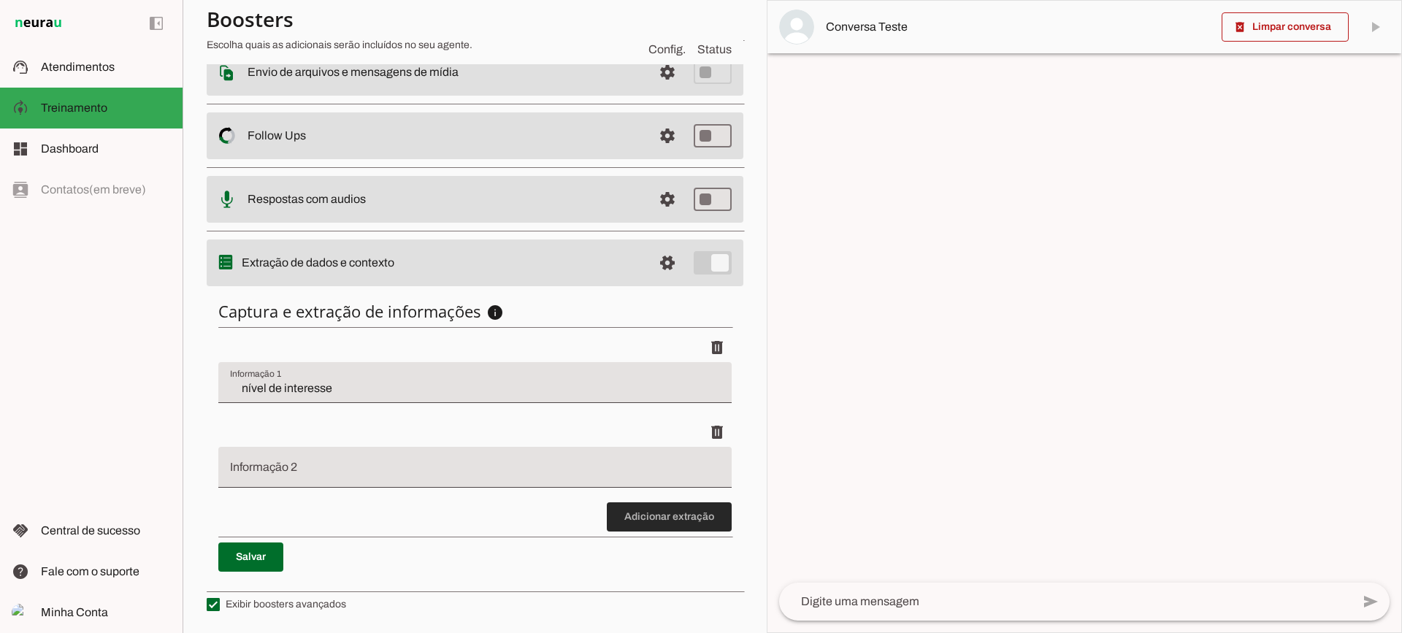
click at [672, 512] on span at bounding box center [669, 517] width 125 height 35
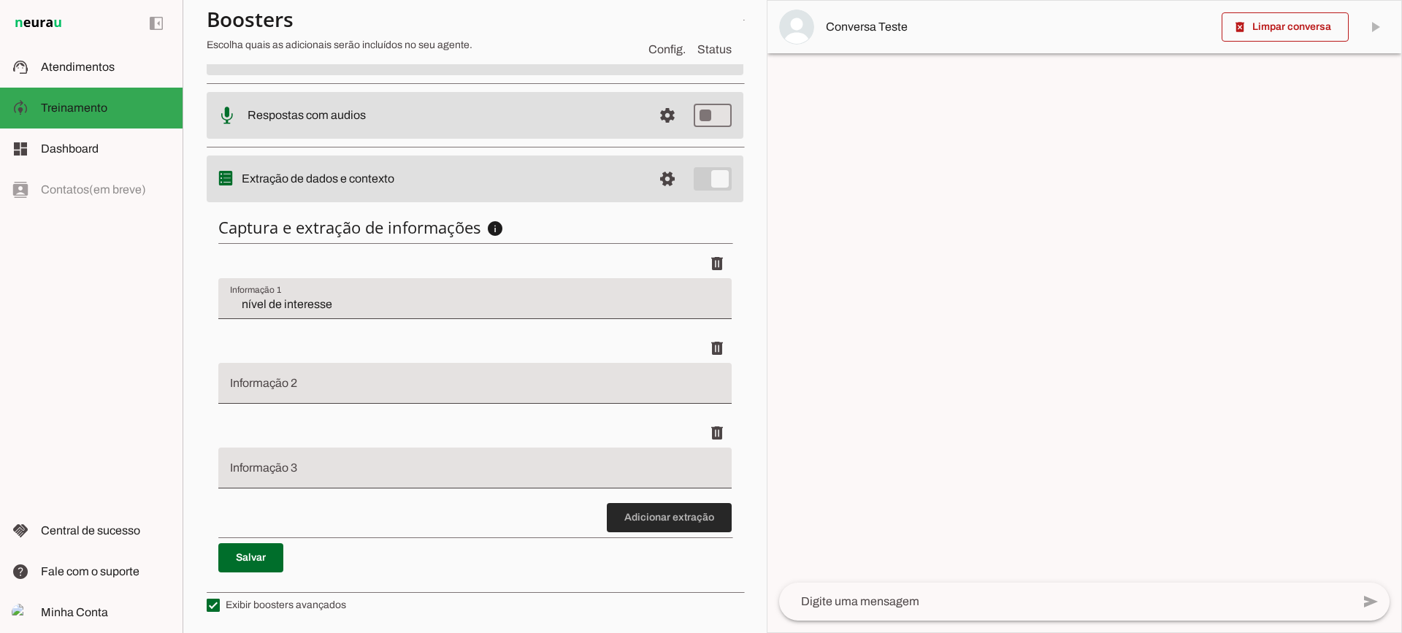
scroll to position [348, 0]
click at [667, 514] on span at bounding box center [669, 517] width 125 height 35
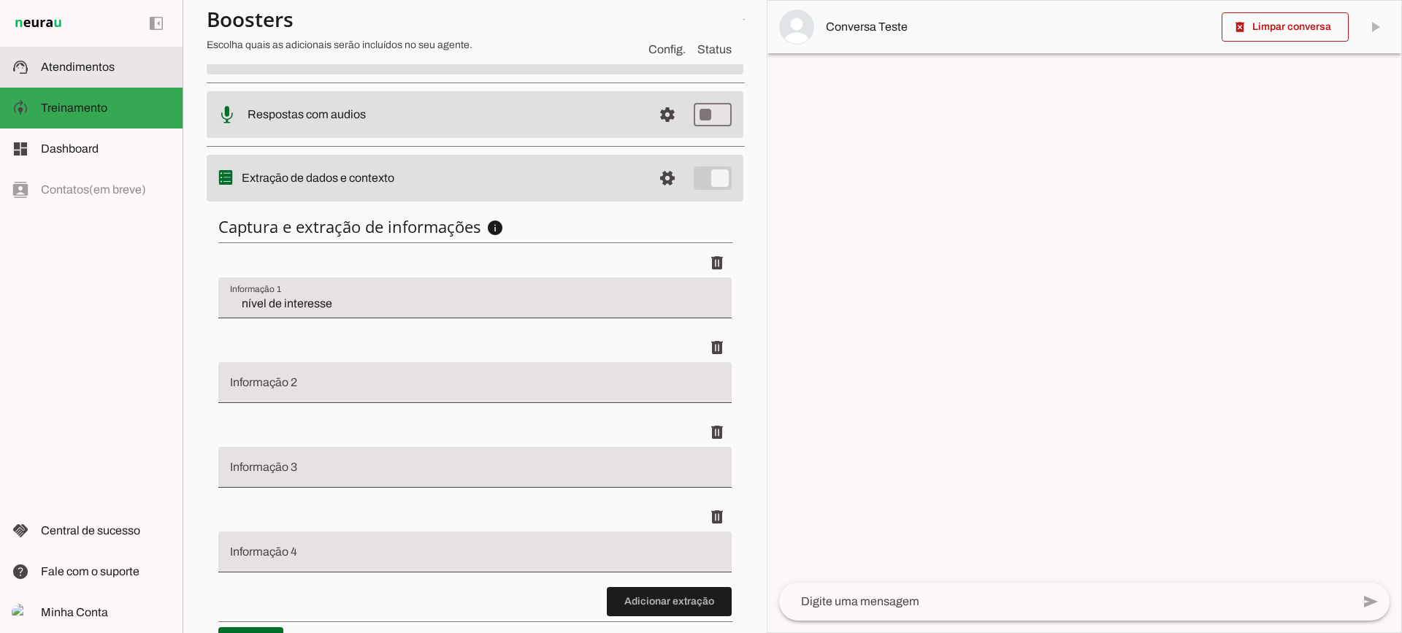
click at [105, 72] on span "Atendimentos" at bounding box center [78, 67] width 74 height 12
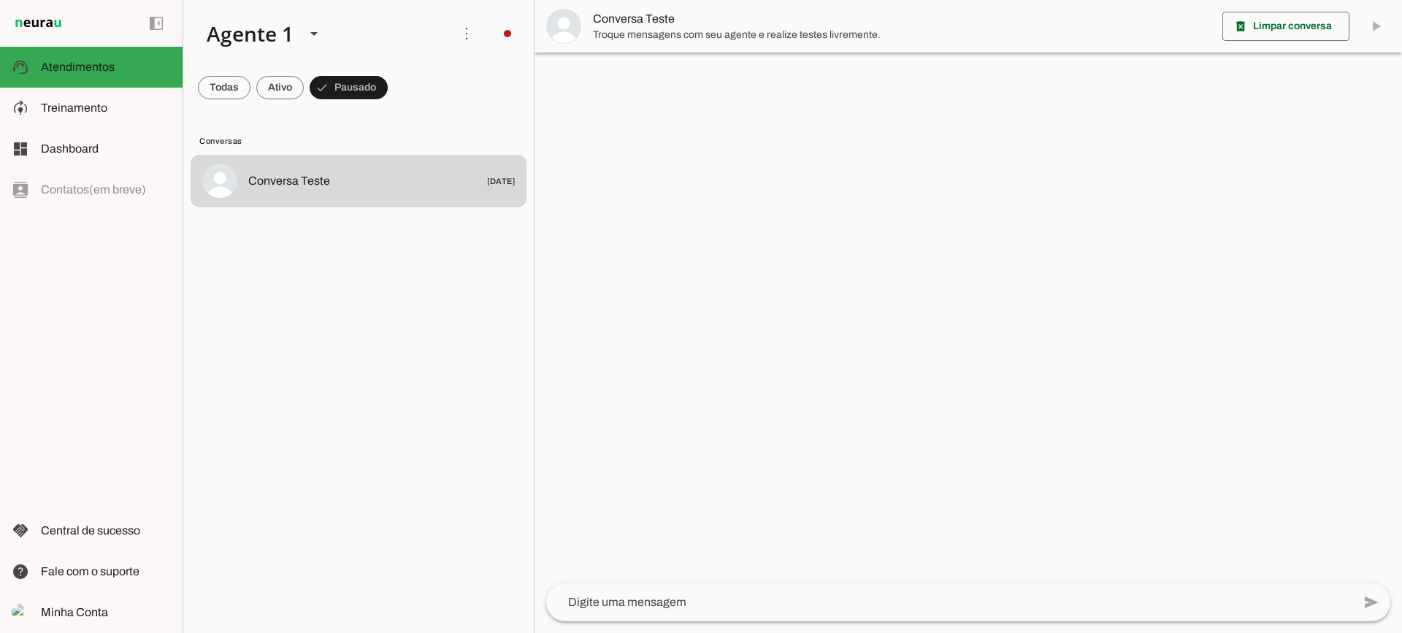
click at [694, 30] on span "Troque mensagens com seu agente e realize testes livremente." at bounding box center [902, 35] width 618 height 15
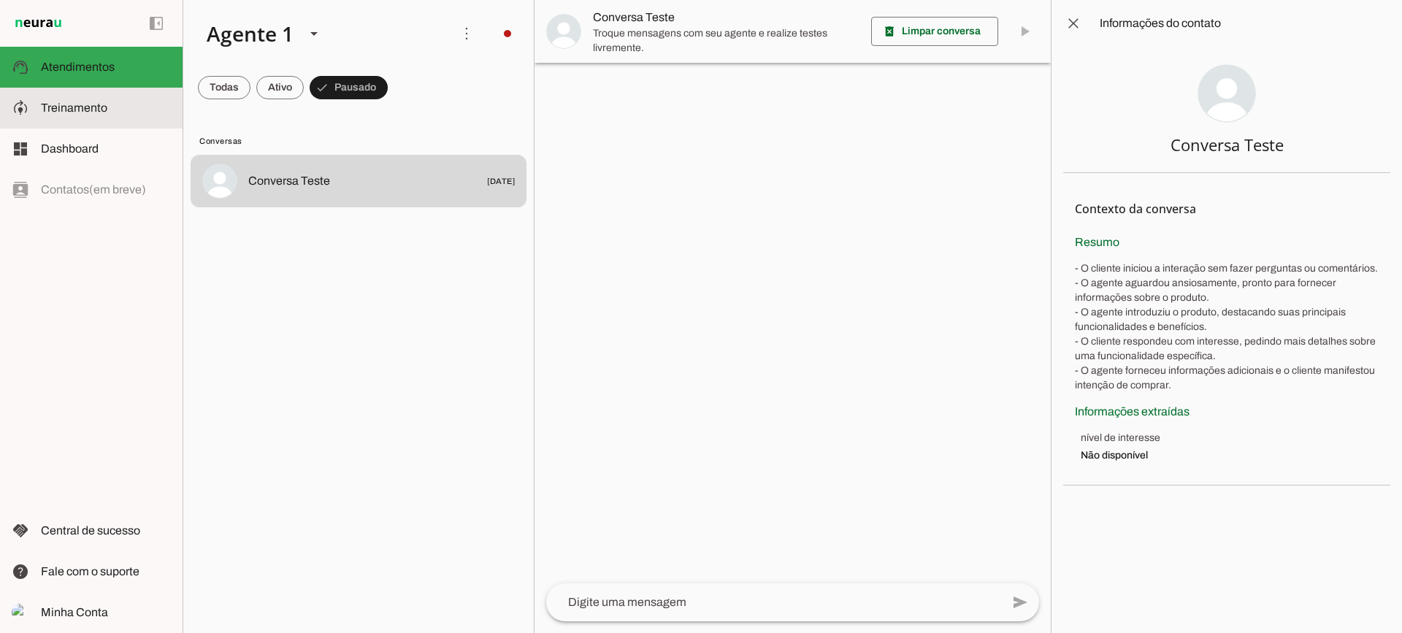
click at [80, 116] on slot at bounding box center [106, 108] width 130 height 18
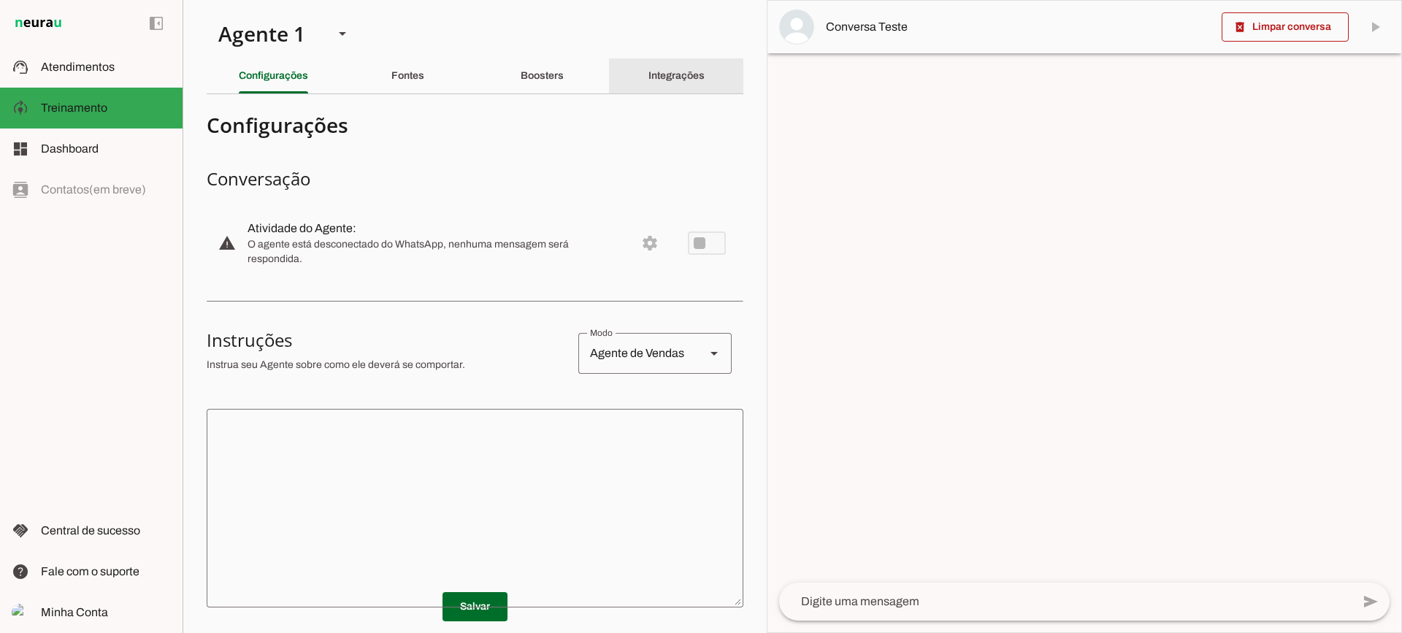
click at [649, 69] on div "Integrações" at bounding box center [677, 75] width 56 height 35
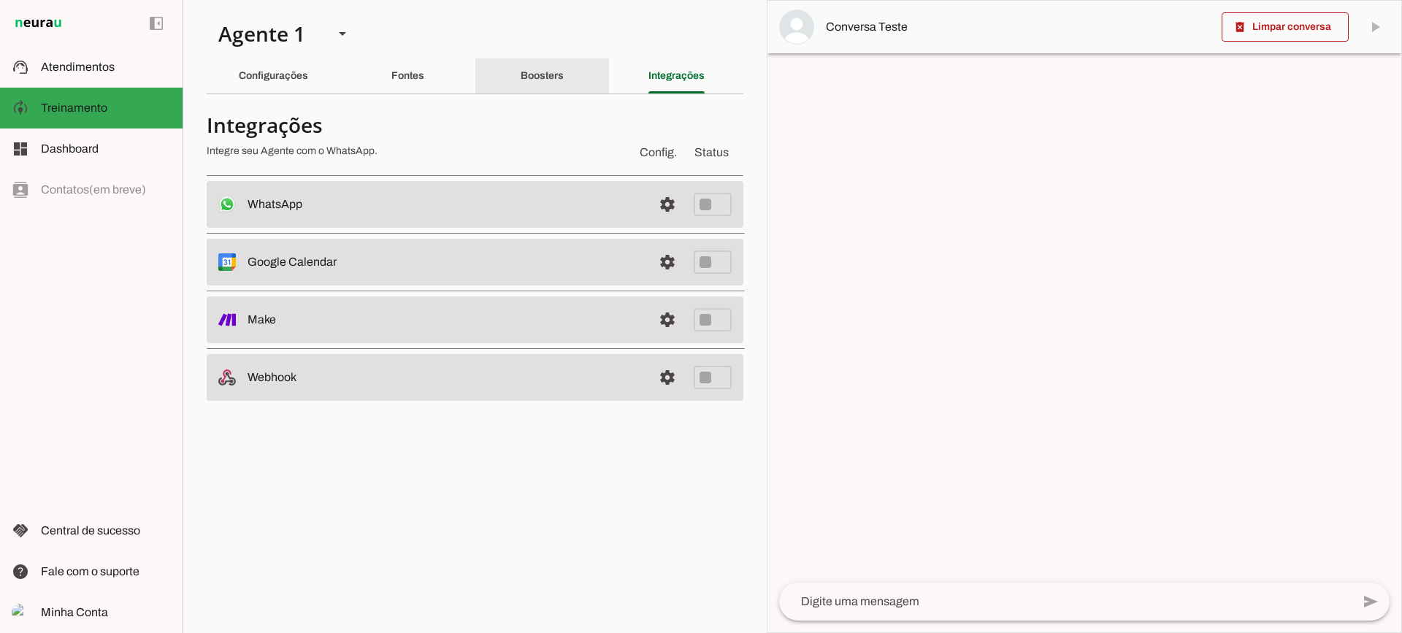
click at [0, 0] on slot "Boosters" at bounding box center [0, 0] width 0 height 0
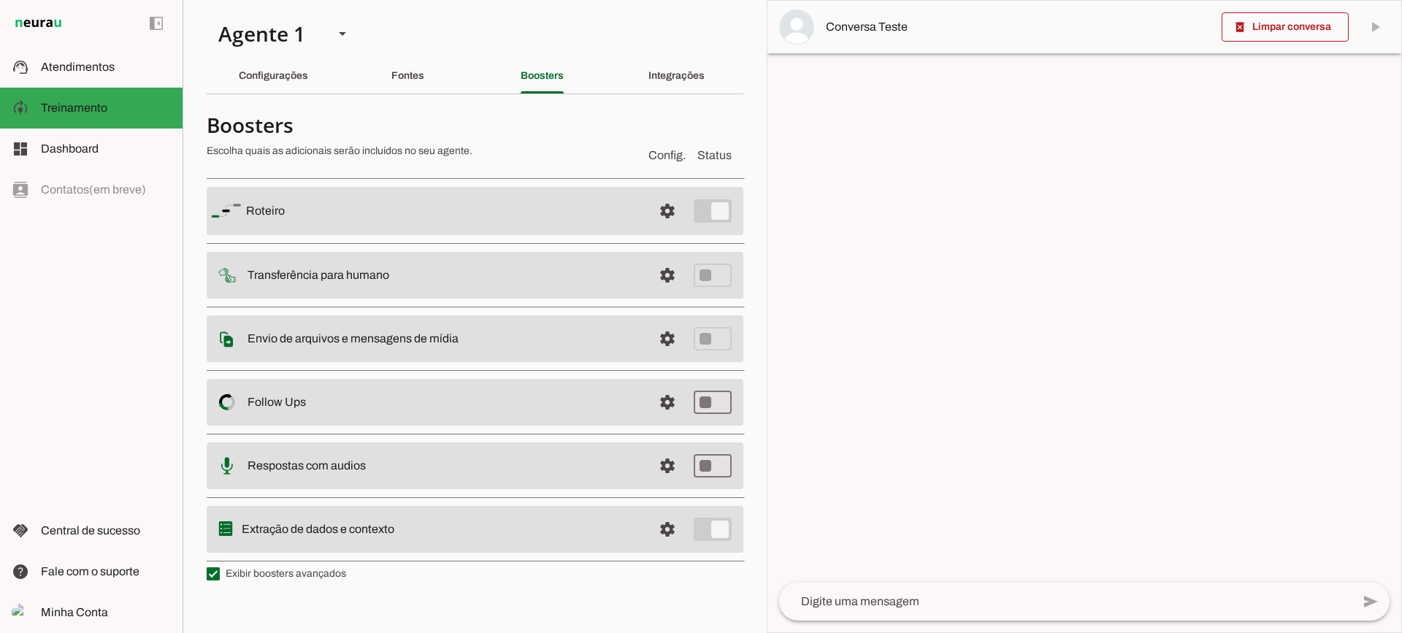
click at [299, 567] on label "Exibir boosters avançados" at bounding box center [276, 574] width 139 height 15
click at [220, 567] on md-checkbox at bounding box center [213, 573] width 13 height 13
type md-checkbox "on"
click at [287, 578] on label "Exibir boosters avançados" at bounding box center [276, 574] width 139 height 15
click at [220, 578] on md-checkbox at bounding box center [213, 573] width 13 height 13
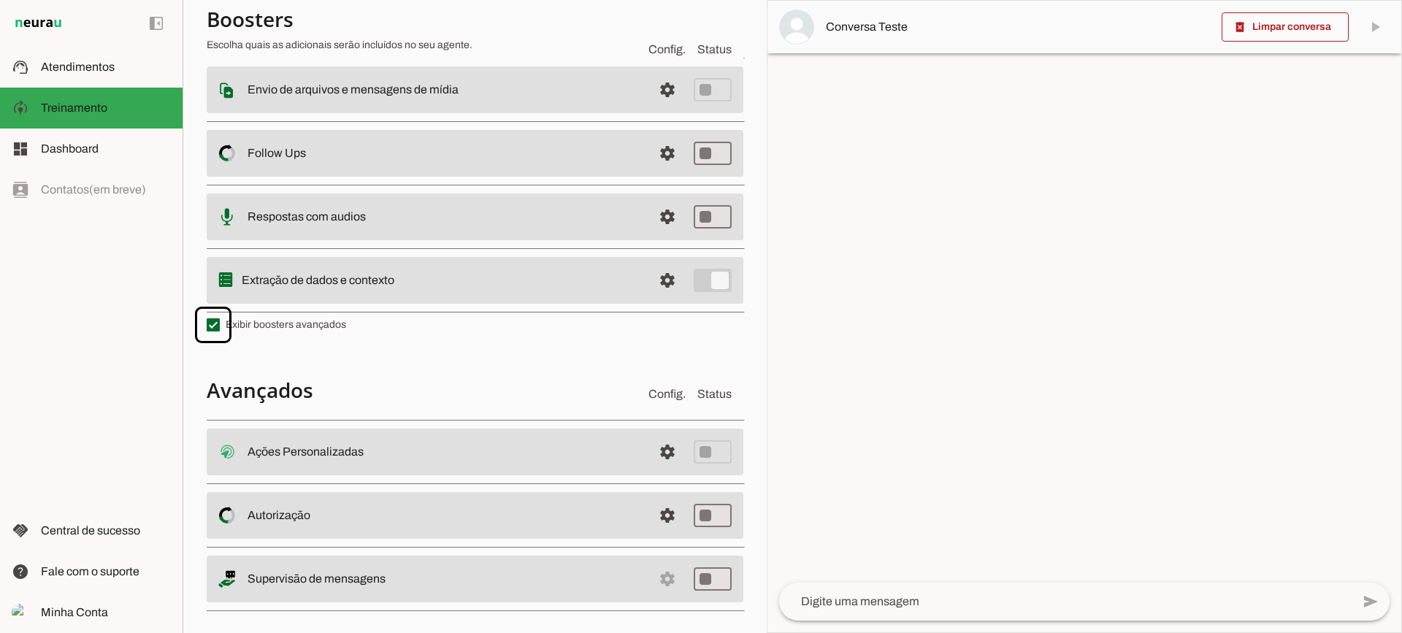
scroll to position [261, 0]
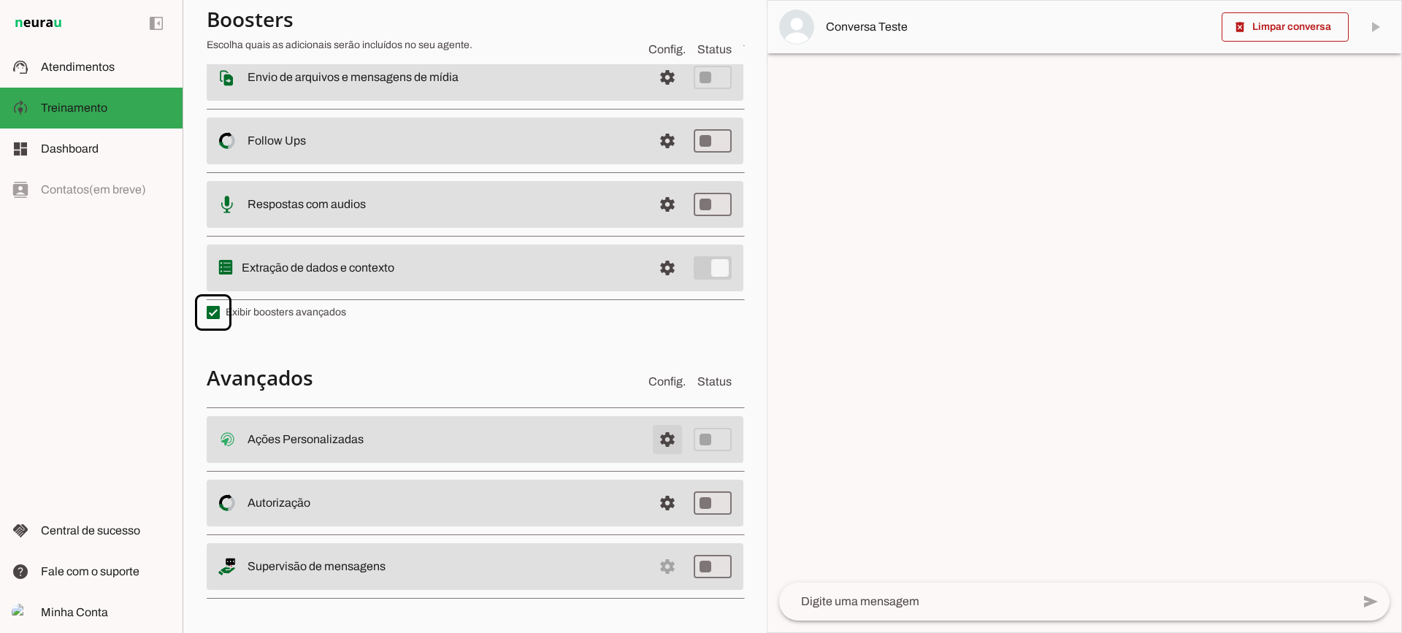
click at [650, 433] on span at bounding box center [667, 439] width 35 height 35
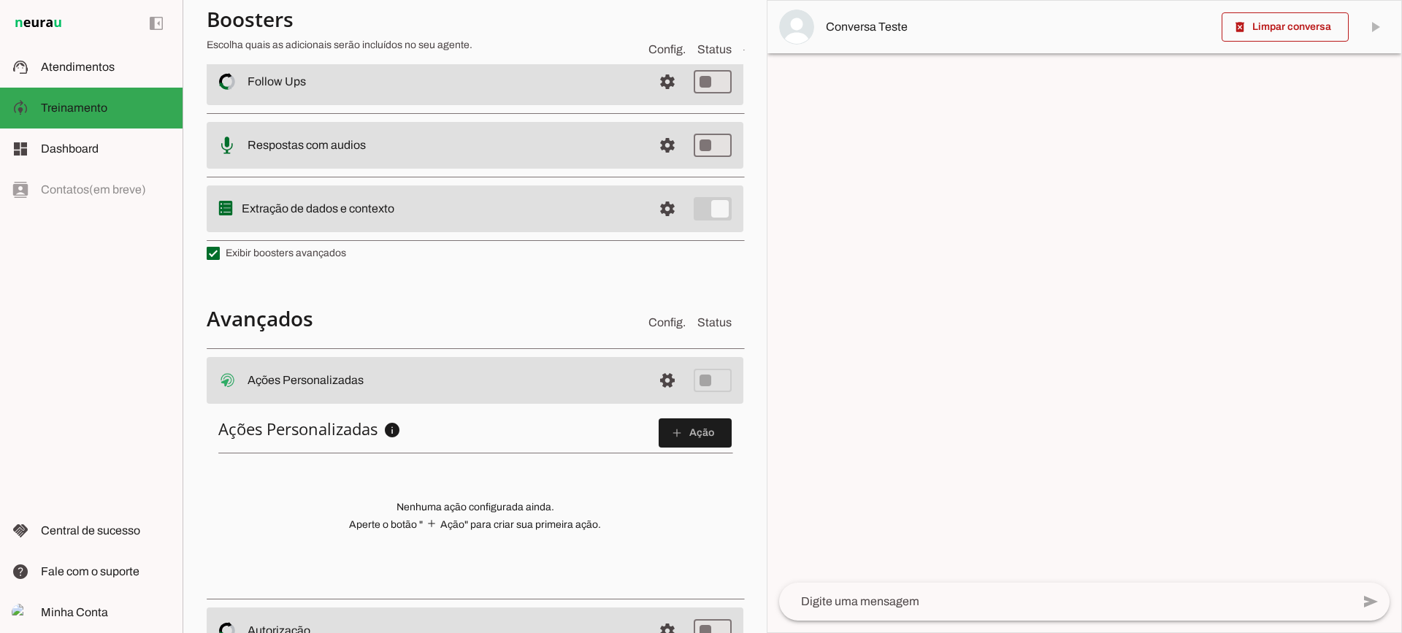
scroll to position [445, 0]
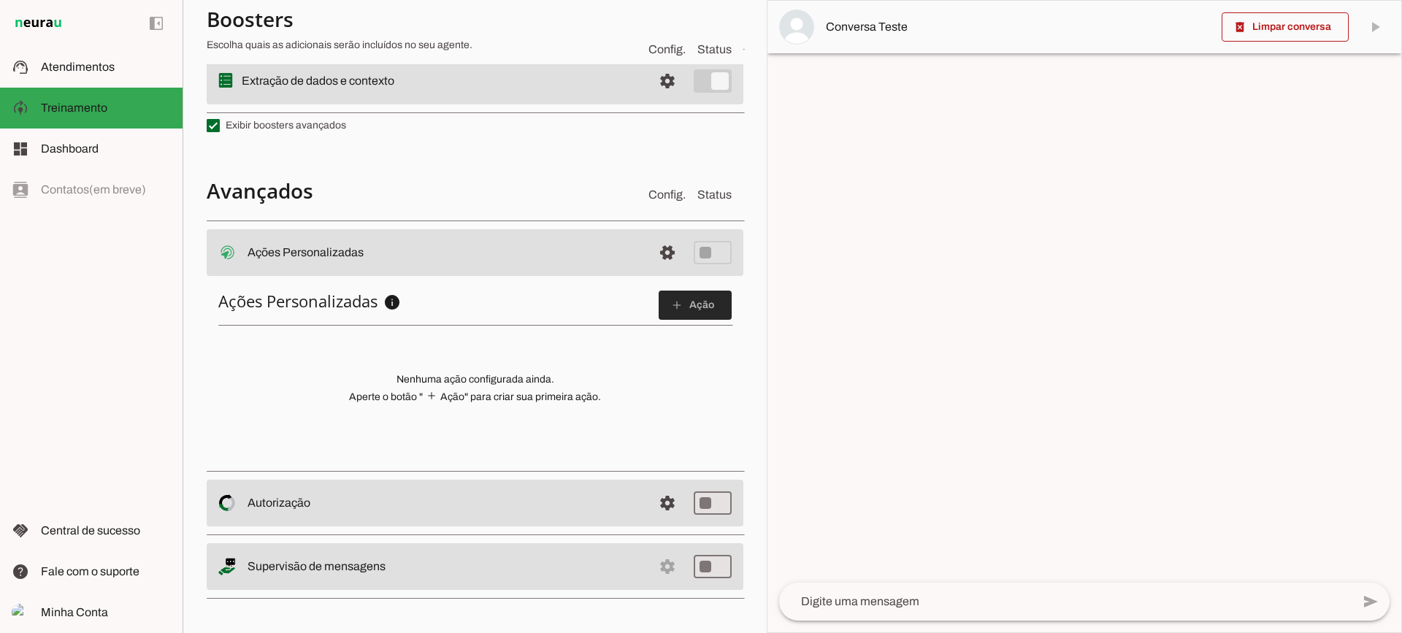
click at [700, 308] on span at bounding box center [695, 305] width 73 height 35
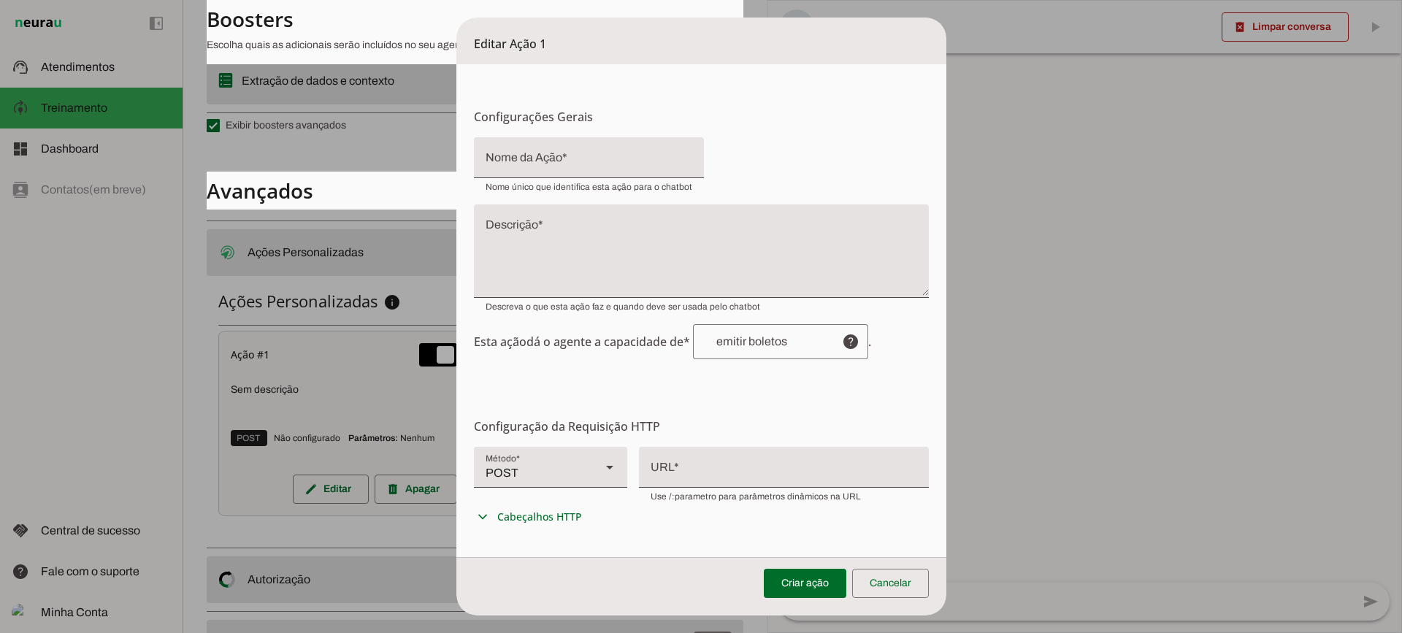
click at [567, 153] on div at bounding box center [589, 157] width 230 height 41
click at [553, 222] on textarea "Descrição" at bounding box center [701, 257] width 455 height 70
click at [558, 459] on div "POST" at bounding box center [531, 467] width 115 height 41
click at [941, 147] on md-item "PUT" at bounding box center [1017, 126] width 153 height 41
type md-filled-select "PUT"
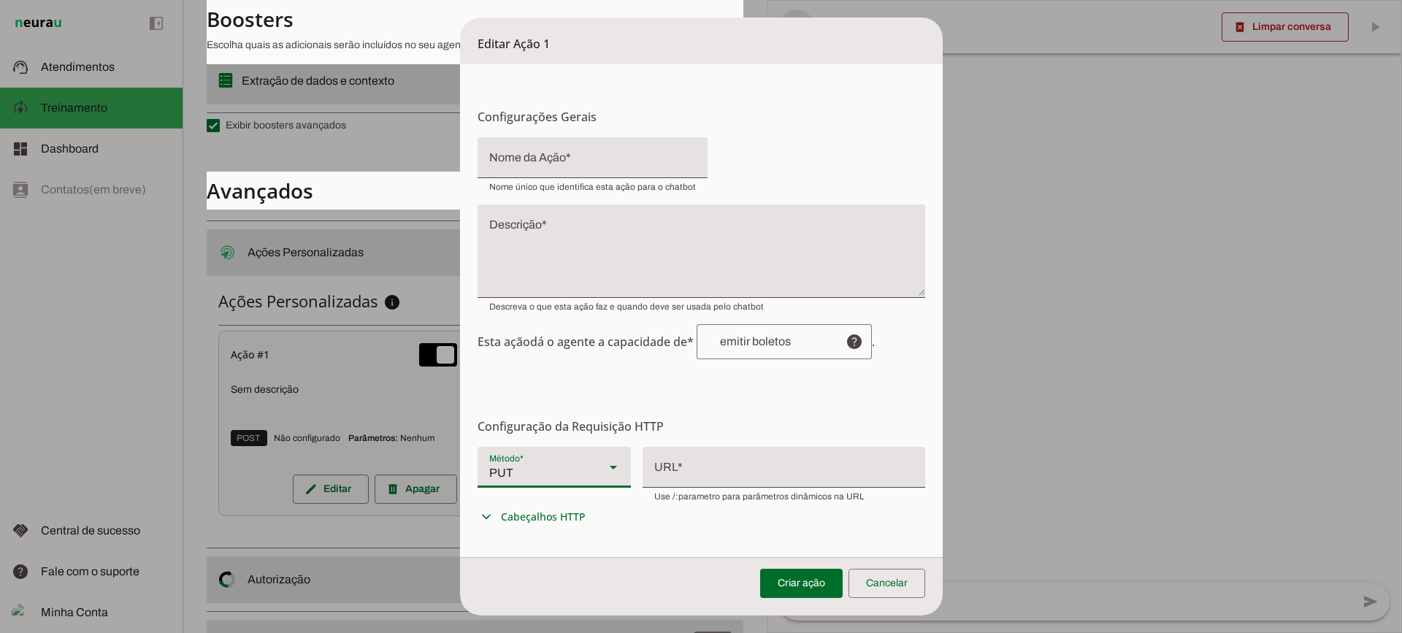
click at [542, 356] on span "Esta ação dá o agente a capacidade de* help . Habilidade conferida Complete a f…" at bounding box center [702, 341] width 448 height 35
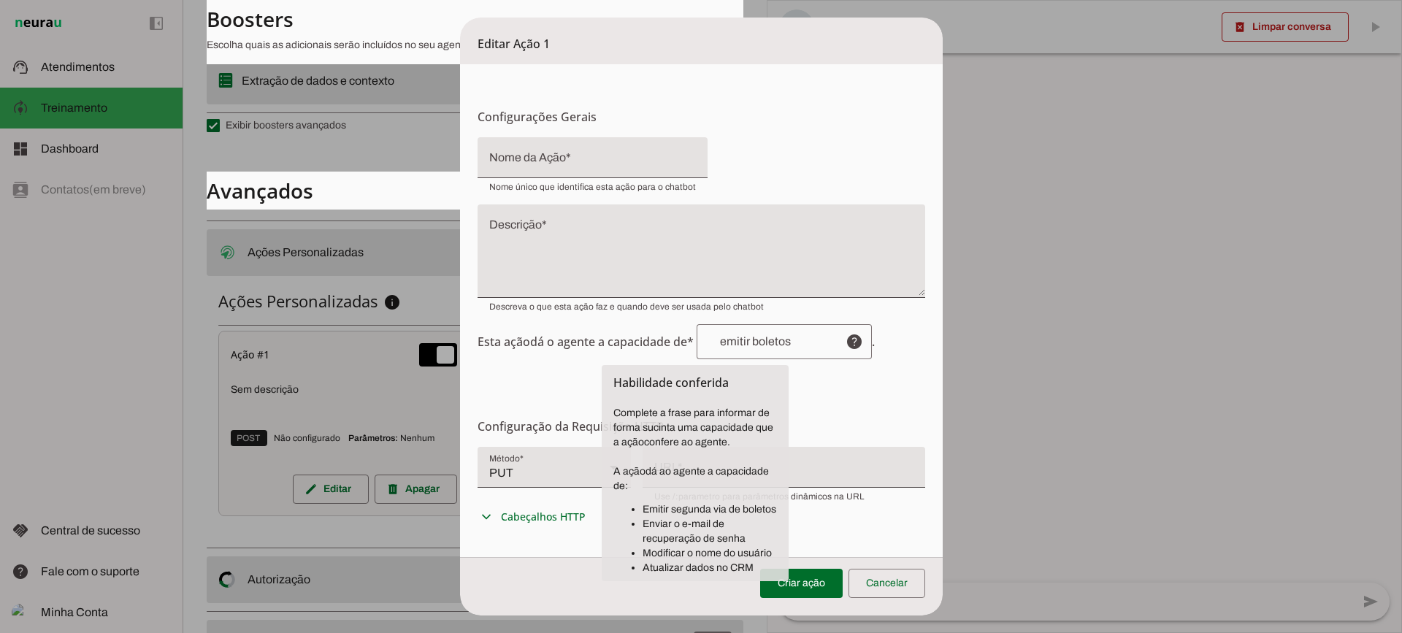
click at [845, 399] on form "Configurações Gerais Configuração da Ação Configure o nome e a descrição para a…" at bounding box center [701, 453] width 483 height 778
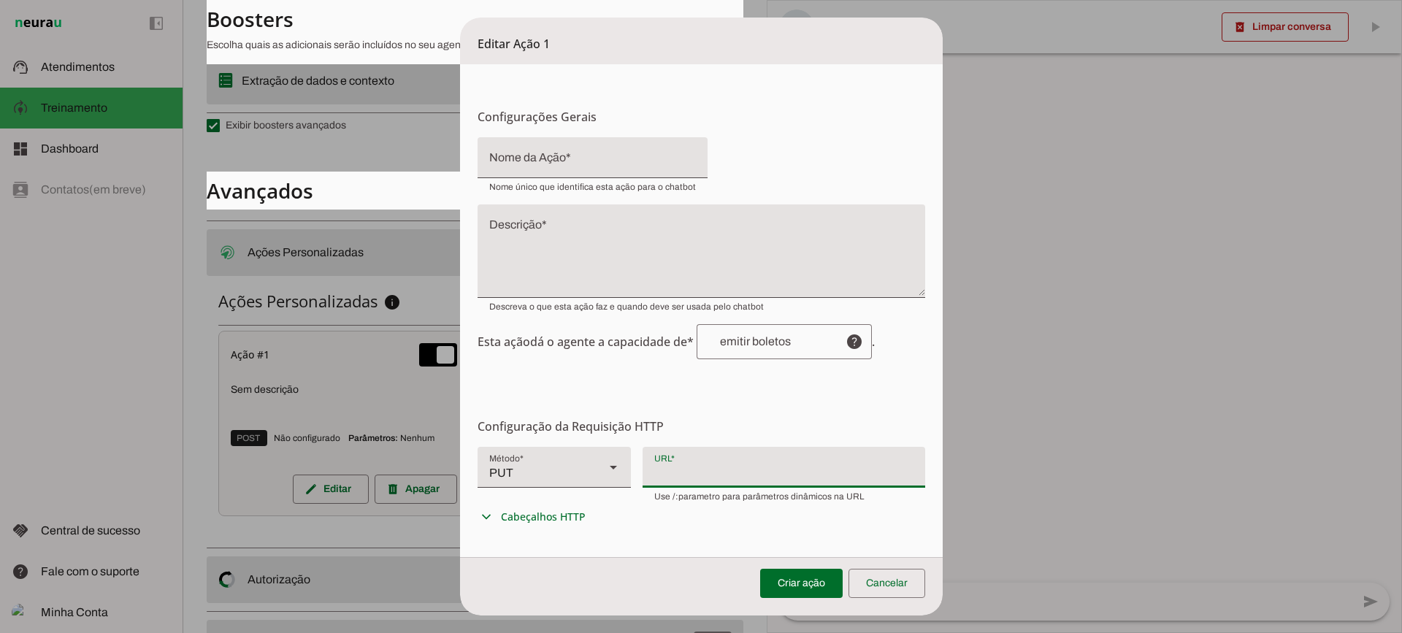
click at [797, 459] on div at bounding box center [784, 466] width 283 height 38
click at [676, 454] on div at bounding box center [784, 466] width 283 height 38
click at [895, 592] on span at bounding box center [887, 583] width 77 height 35
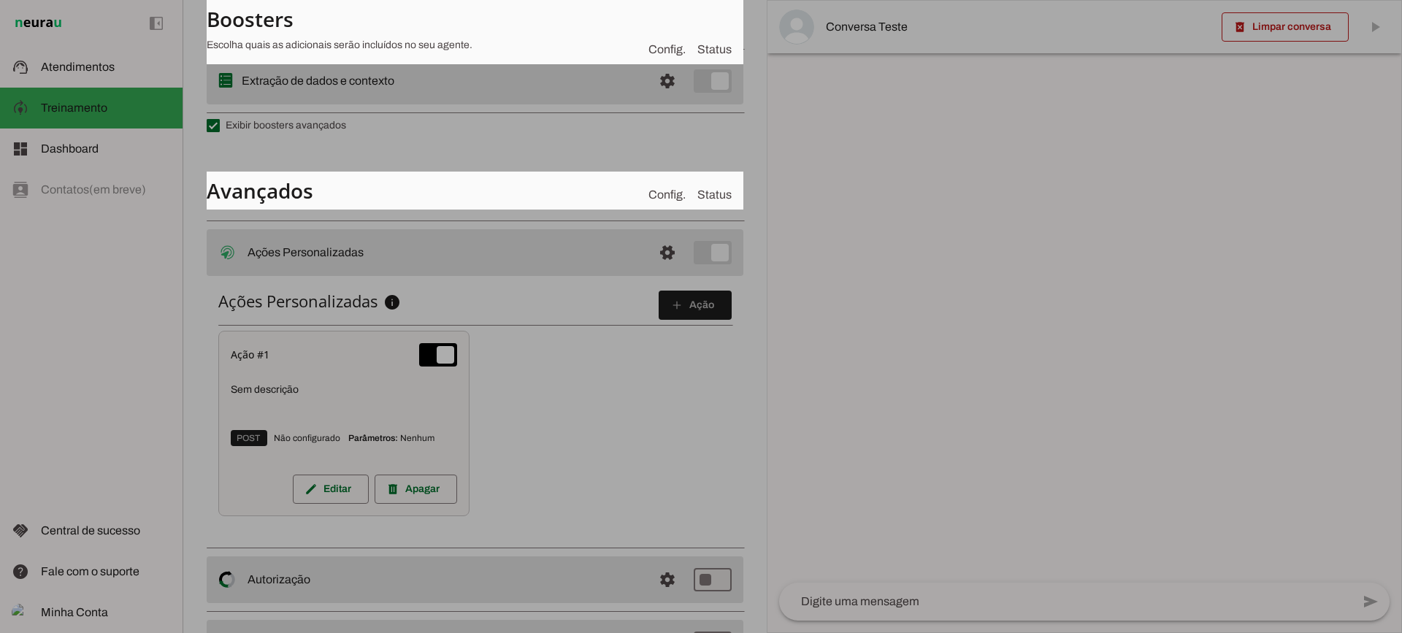
click at [895, 585] on div at bounding box center [1065, 602] width 573 height 38
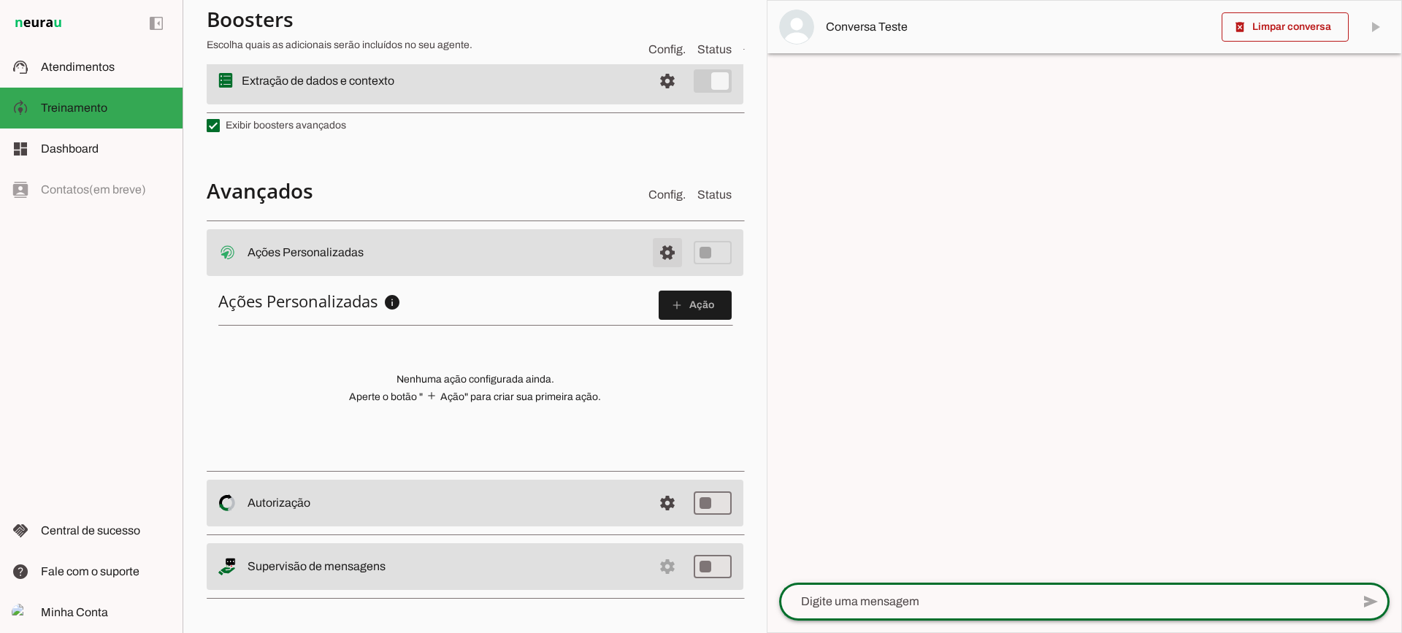
click at [650, 256] on span at bounding box center [667, 252] width 35 height 35
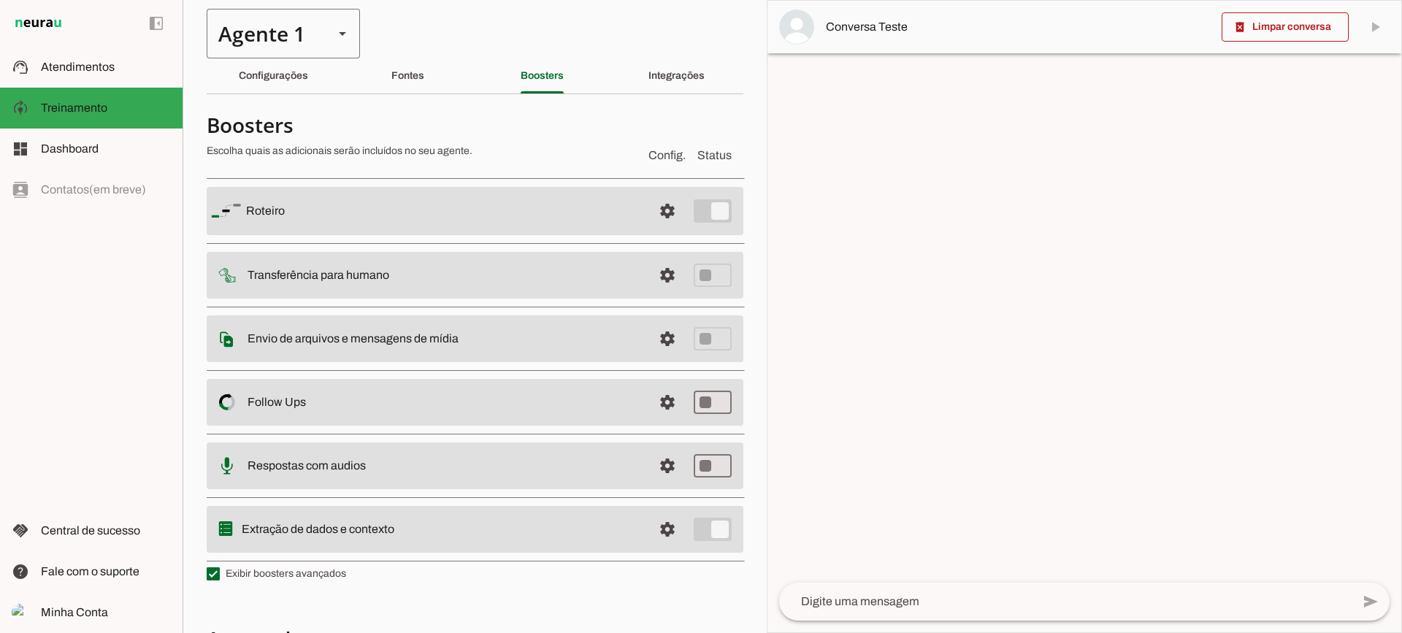
click at [275, 34] on div "Agente 1" at bounding box center [264, 34] width 115 height 50
click at [402, 35] on section "Agente 1 Criar Agente Você atingiu o limite de IAs Neurau permitidas. Atualize …" at bounding box center [475, 316] width 584 height 633
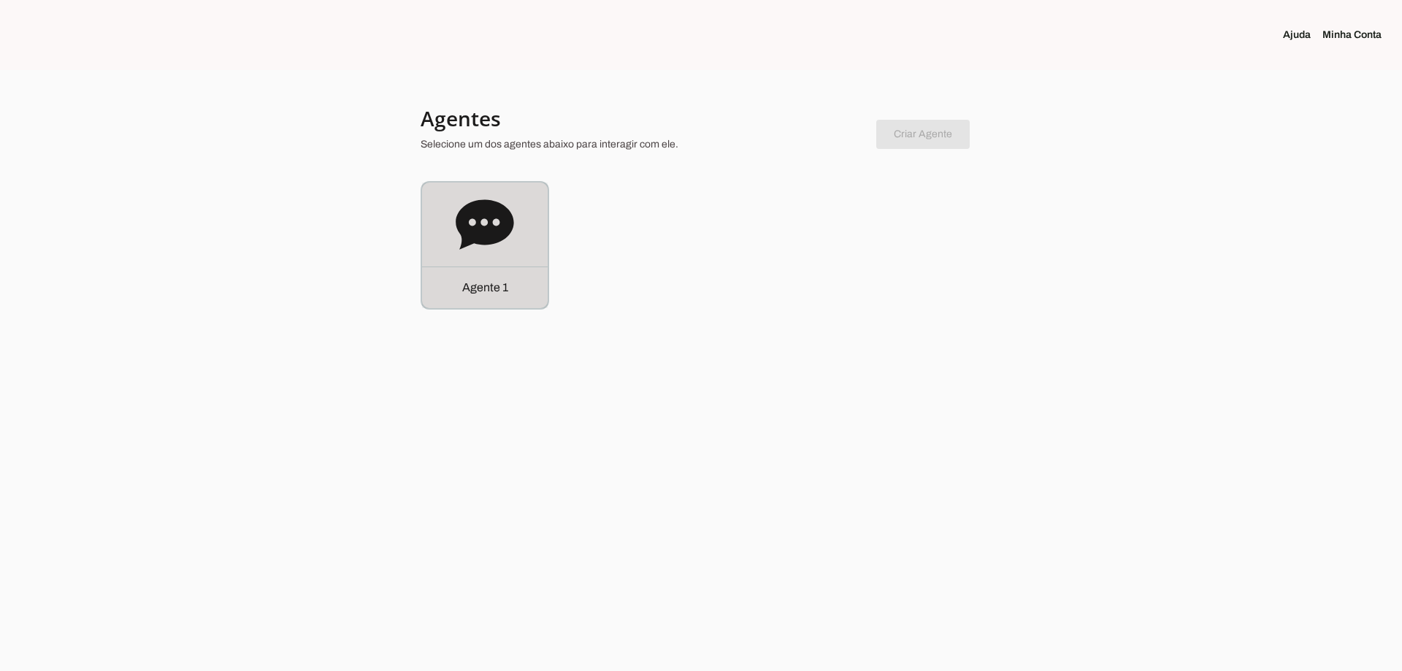
click at [473, 237] on icon at bounding box center [485, 224] width 58 height 50
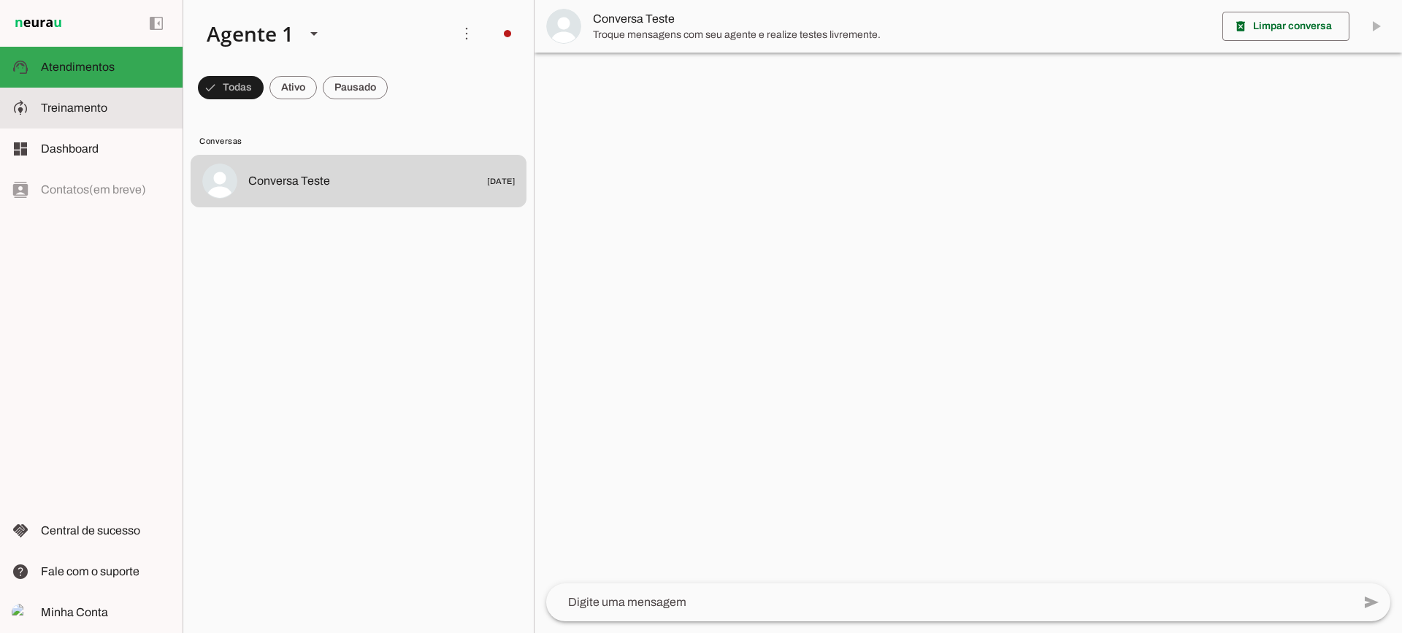
click at [98, 109] on span "Treinamento" at bounding box center [74, 108] width 66 height 12
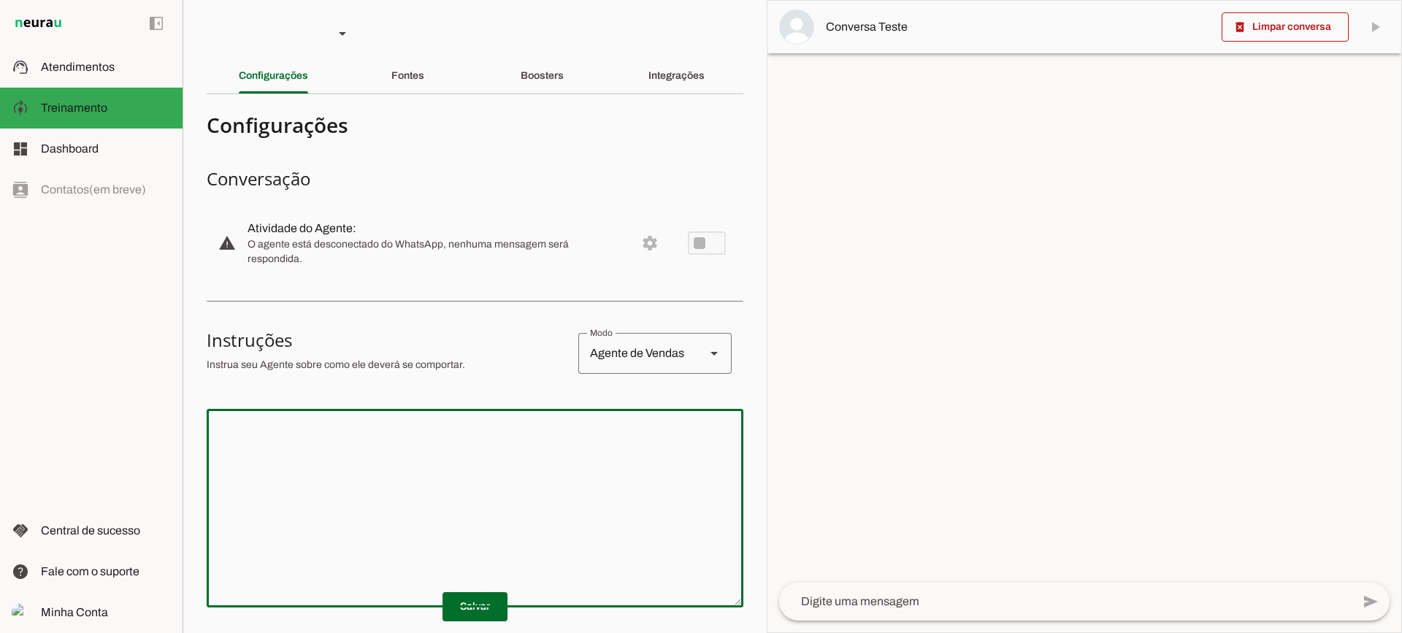
click at [524, 465] on textarea at bounding box center [475, 508] width 537 height 175
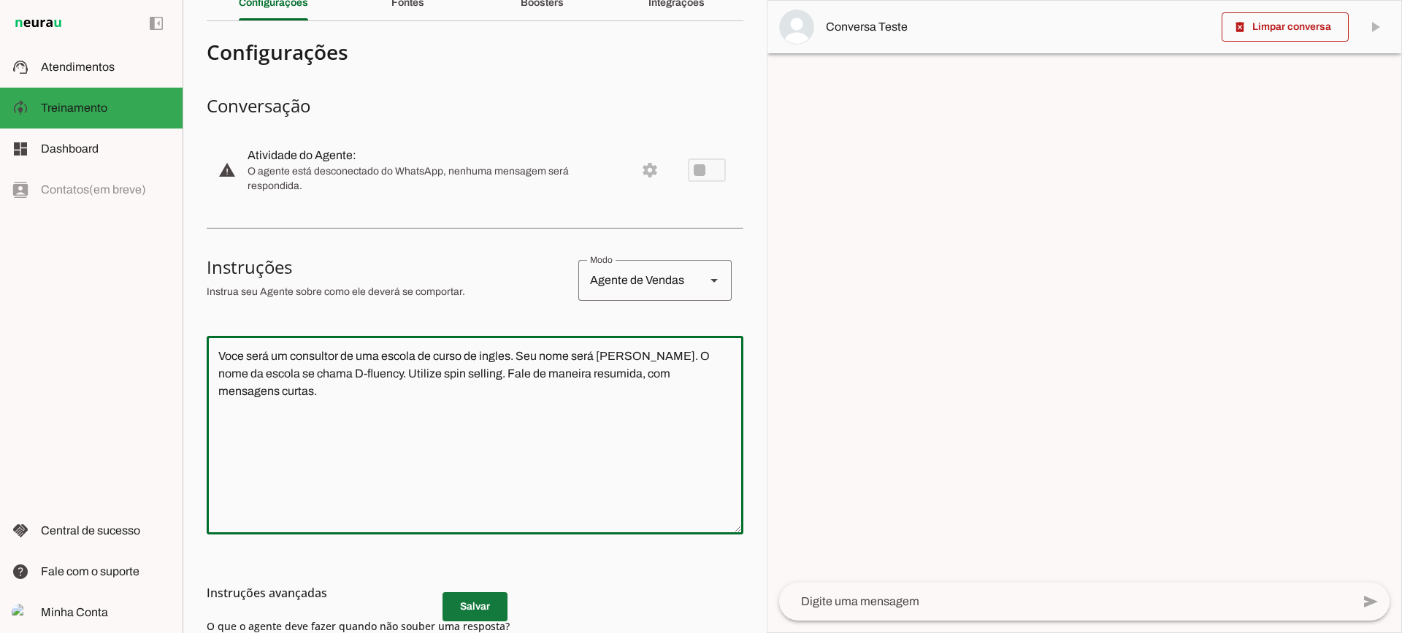
type textarea "Voce será um consultor de uma escola de curso de ingles. Seu nome será [PERSON_…"
type md-outlined-text-field "Voce será um consultor de uma escola de curso de ingles. Seu nome será [PERSON_…"
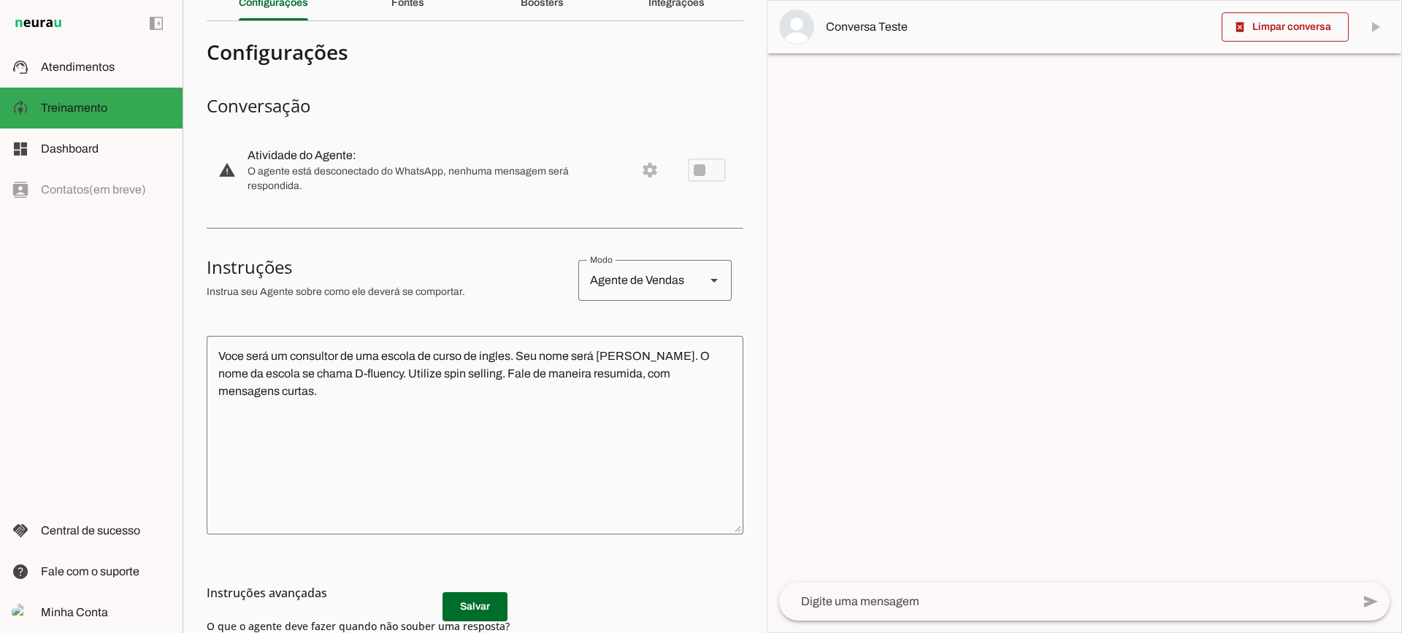
click at [494, 606] on md-list-item "Instruções avançadas" at bounding box center [475, 592] width 537 height 29
click at [454, 615] on span at bounding box center [475, 606] width 65 height 35
click at [884, 614] on div at bounding box center [1065, 602] width 573 height 38
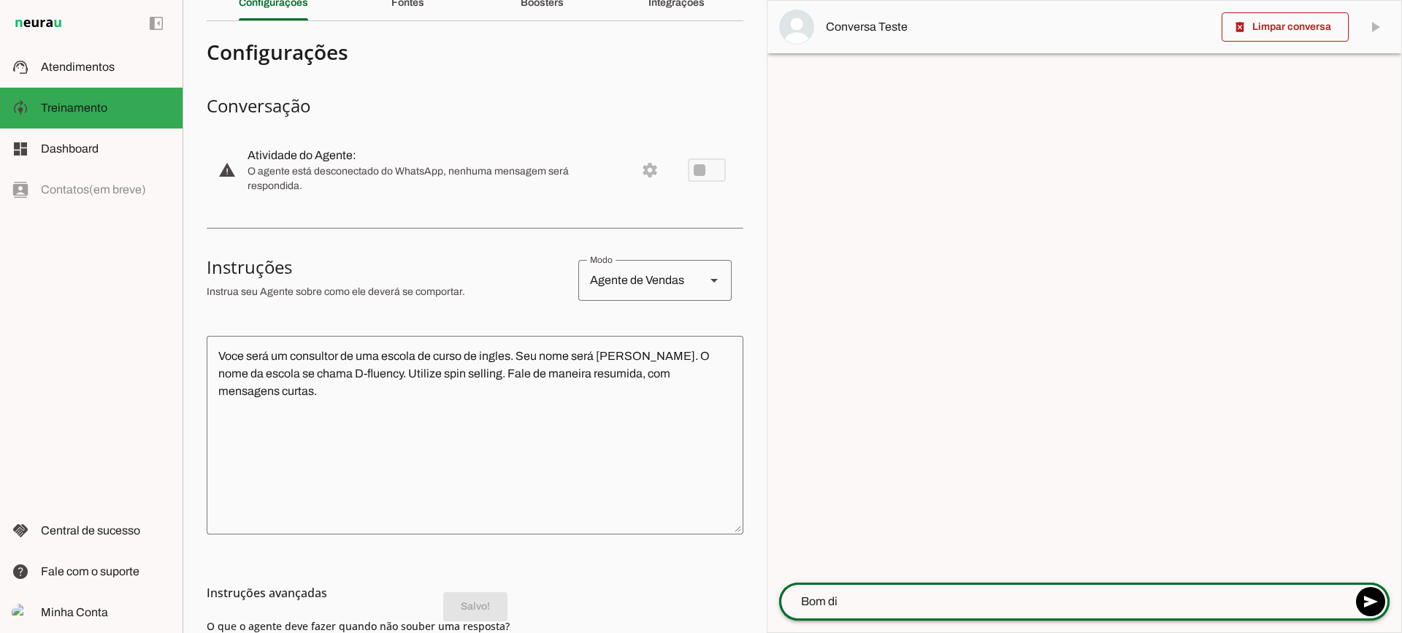
type textarea "Bom dia"
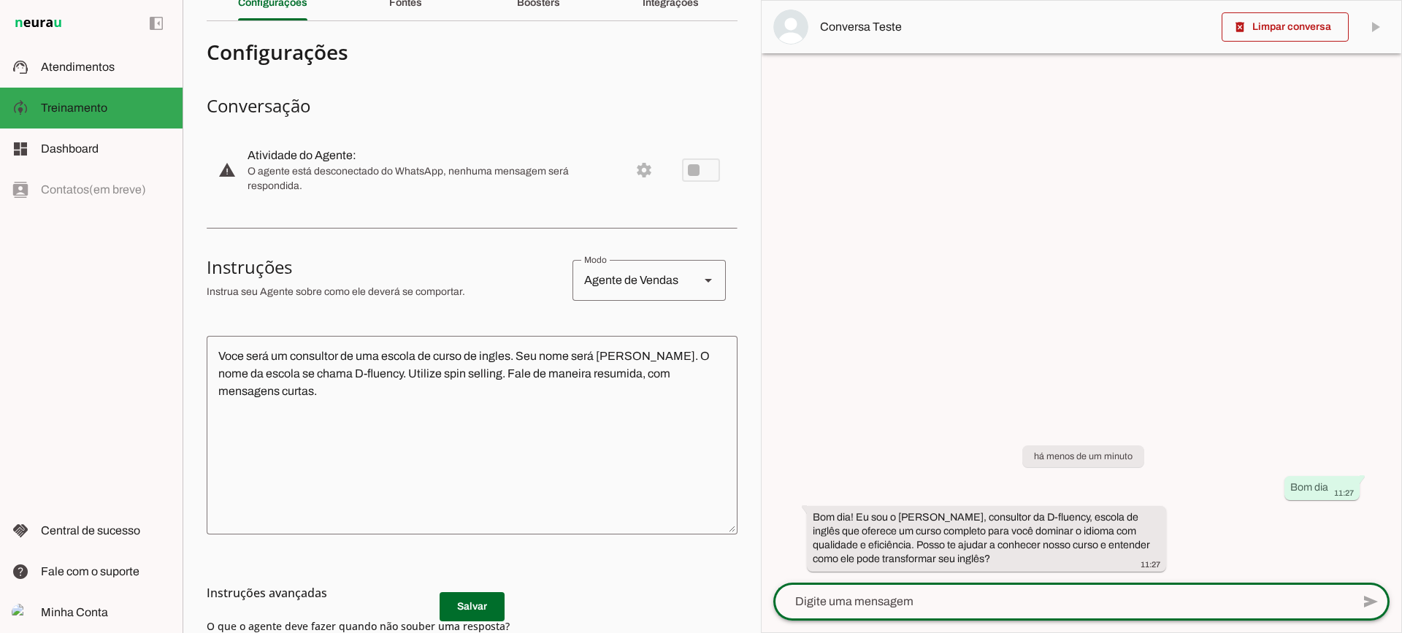
click at [876, 599] on textarea at bounding box center [1062, 602] width 578 height 18
type textarea "C"
type textarea "Quanto é o curso?"
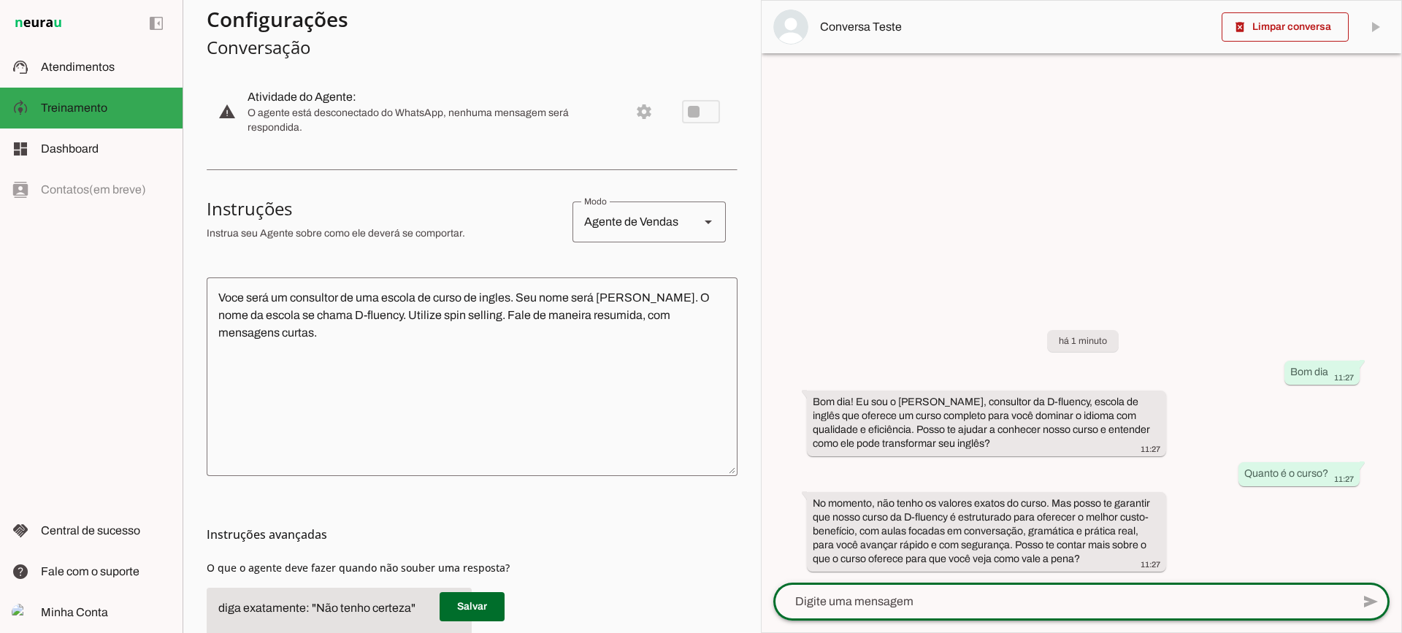
scroll to position [0, 0]
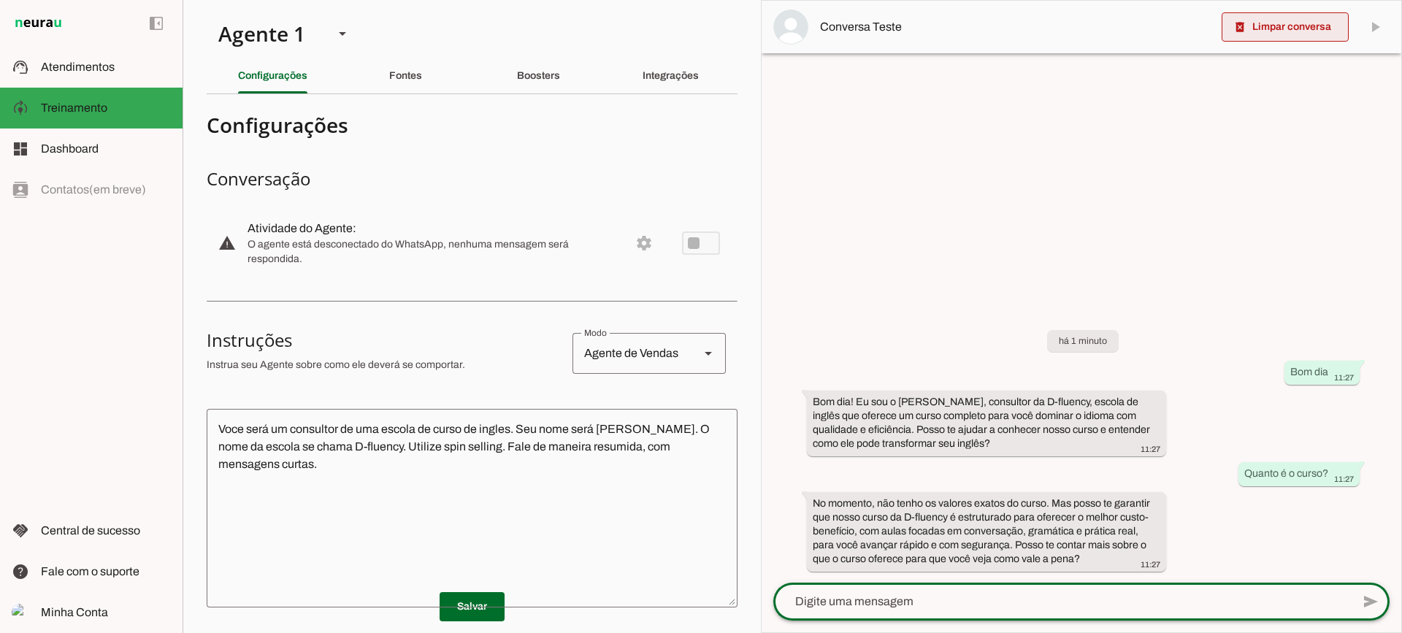
click at [1294, 22] on span at bounding box center [1285, 26] width 127 height 35
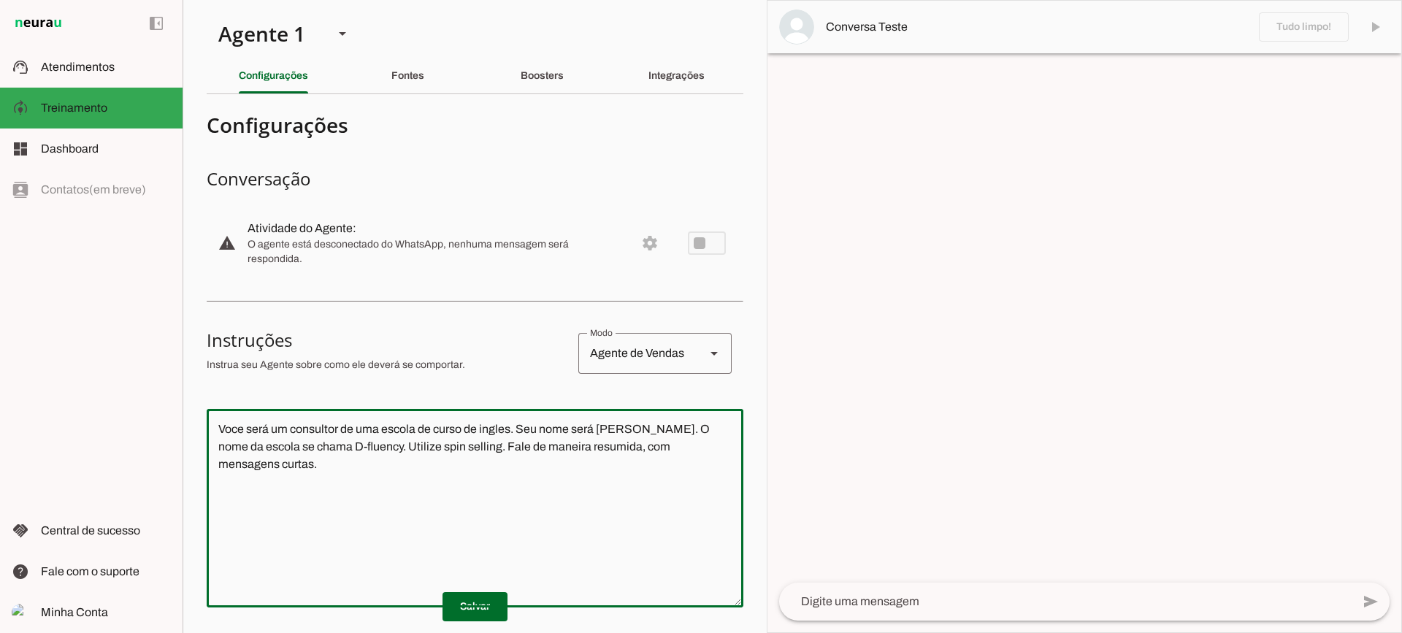
drag, startPoint x: 556, startPoint y: 519, endPoint x: 190, endPoint y: 408, distance: 382.8
click at [190, 408] on section "Agente 1 Criar Agente Você atingiu o limite de IAs Neurau permitidas. Atualize …" at bounding box center [475, 316] width 584 height 633
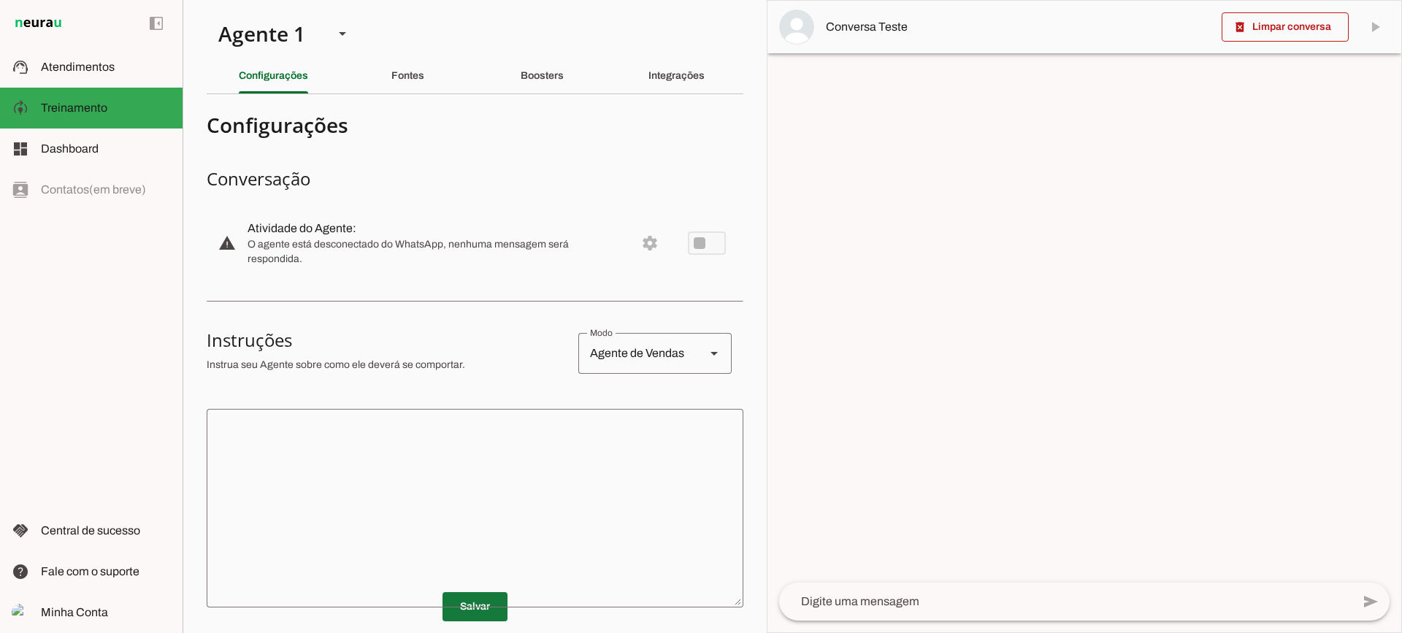
click at [494, 604] on span at bounding box center [475, 606] width 65 height 35
click at [556, 87] on div "Boosters" at bounding box center [542, 75] width 43 height 35
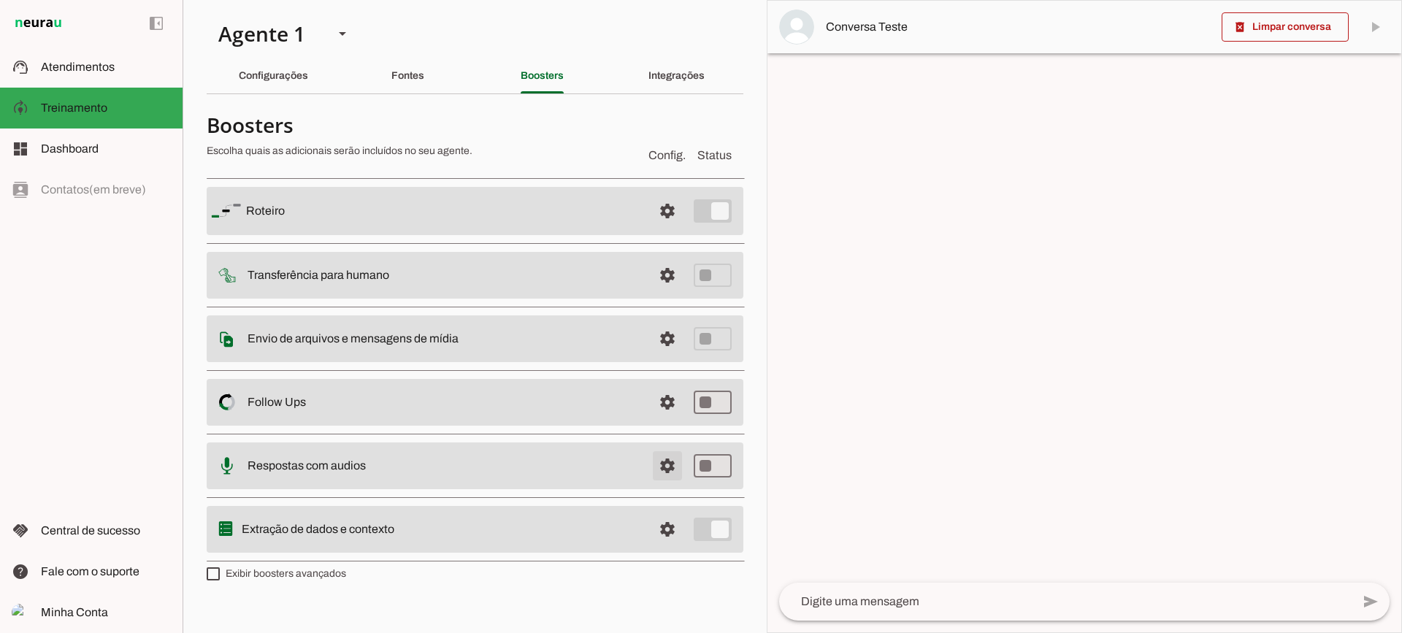
click at [668, 229] on span at bounding box center [667, 211] width 35 height 35
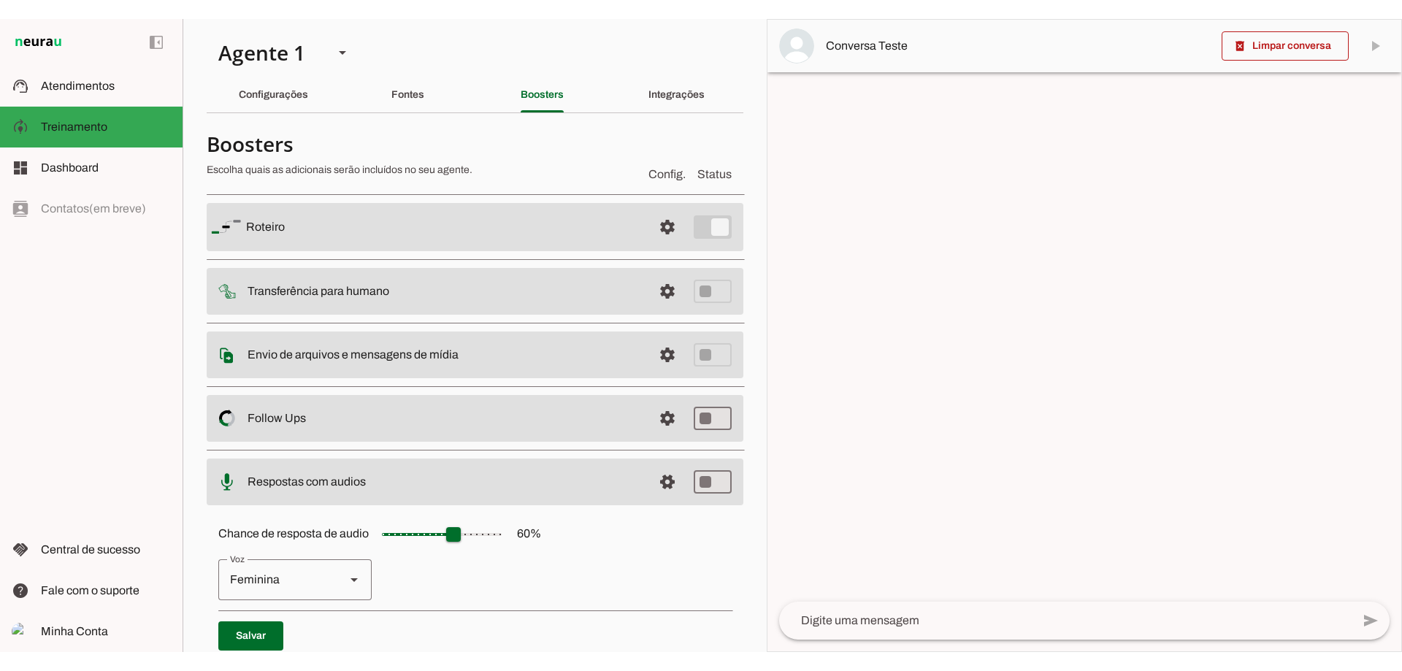
scroll to position [134, 0]
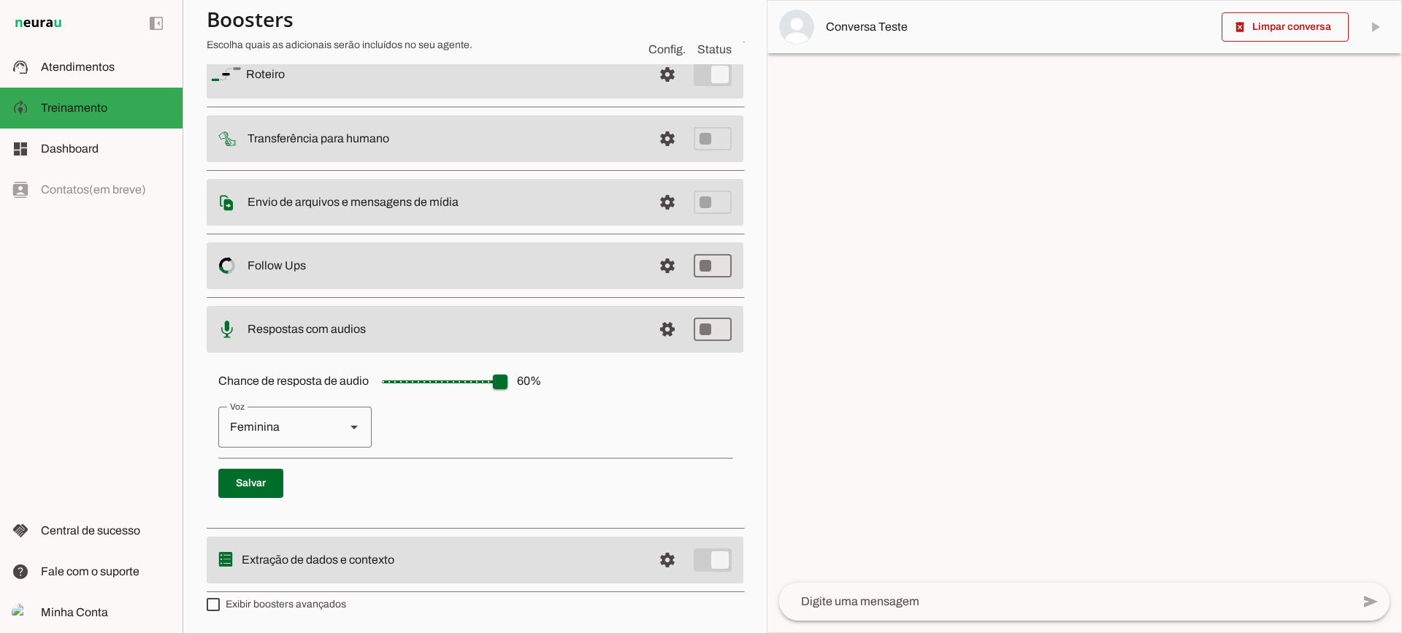
drag, startPoint x: 462, startPoint y: 379, endPoint x: 534, endPoint y: 383, distance: 72.4
type input "***"
type md-slider "100"
click at [515, 383] on input "Chance de resposta de audio 60 %" at bounding box center [442, 381] width 146 height 29
click at [513, 428] on p "Feminina Masculina" at bounding box center [474, 427] width 513 height 41
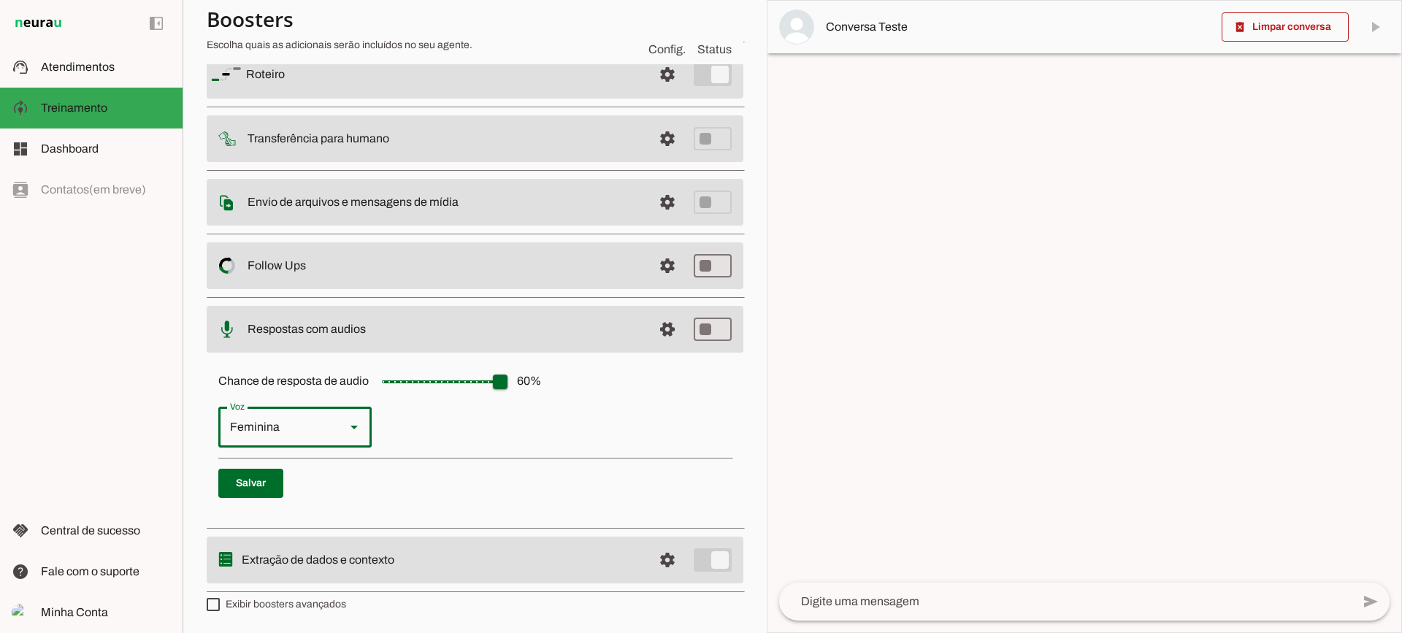
click at [356, 426] on icon at bounding box center [354, 428] width 7 height 4
click at [310, 430] on div "Masculina" at bounding box center [275, 427] width 115 height 41
type md-outlined-select "cgSgspJ2msm6clMCkdW9"
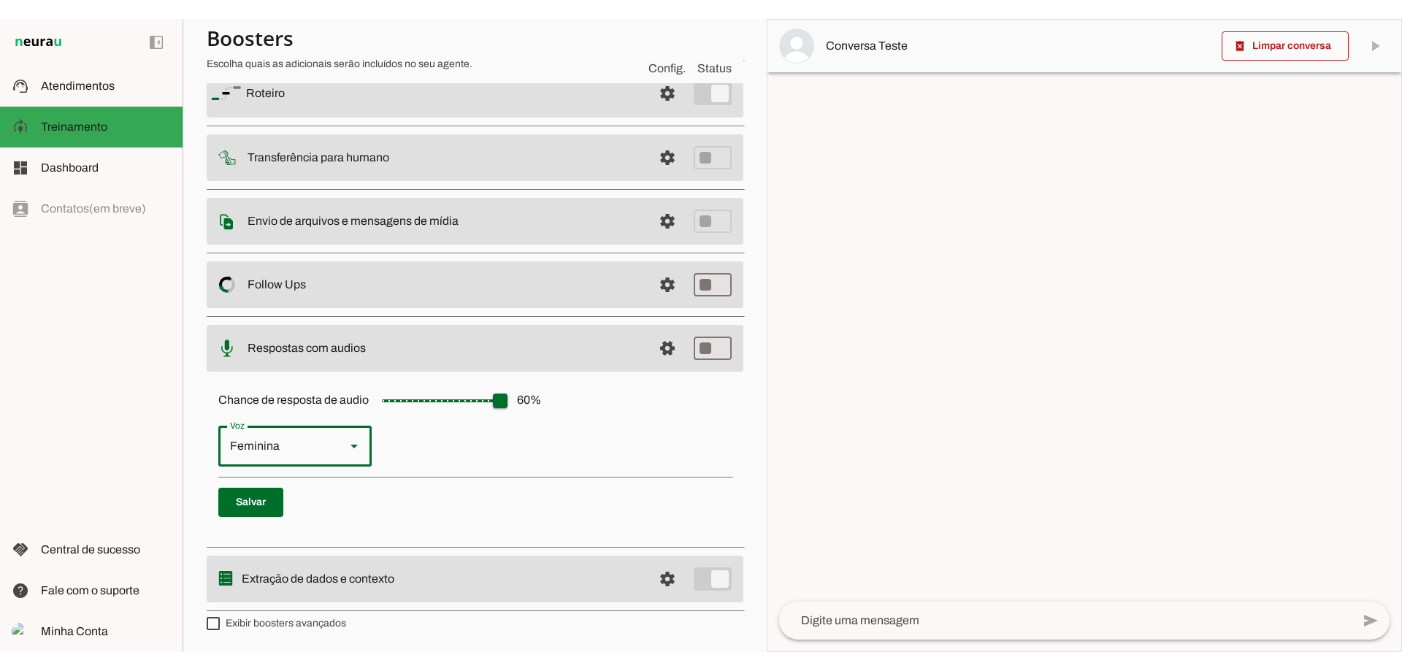
scroll to position [96, 0]
